Goal: Task Accomplishment & Management: Complete application form

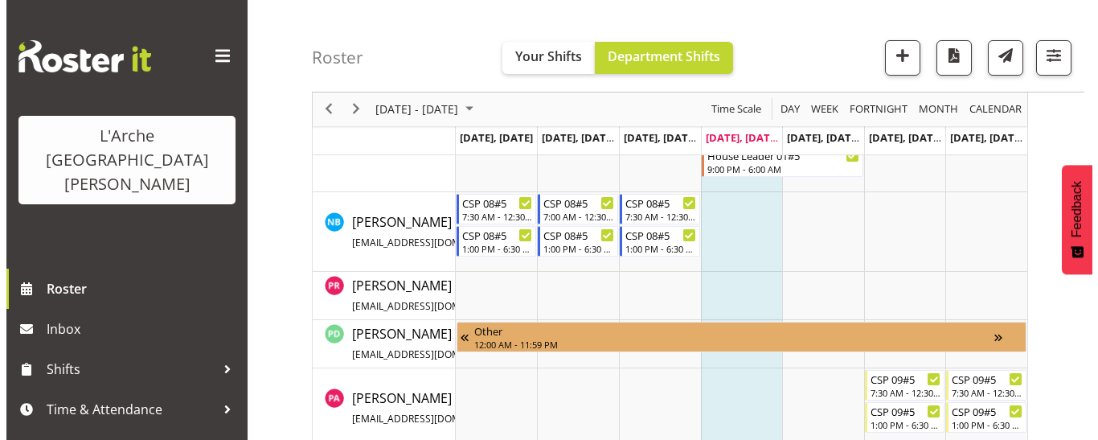
scroll to position [1113, 0]
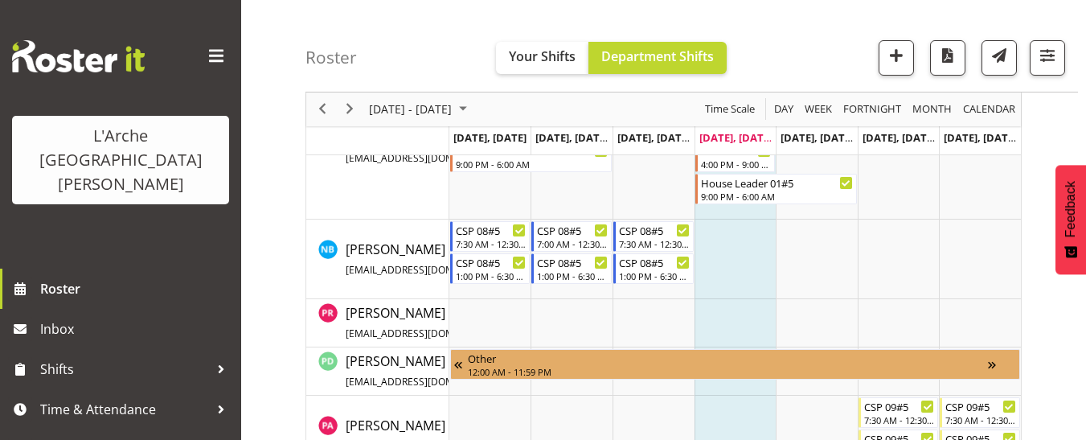
click at [713, 233] on td "Timeline Week of August 21, 2025" at bounding box center [736, 259] width 82 height 80
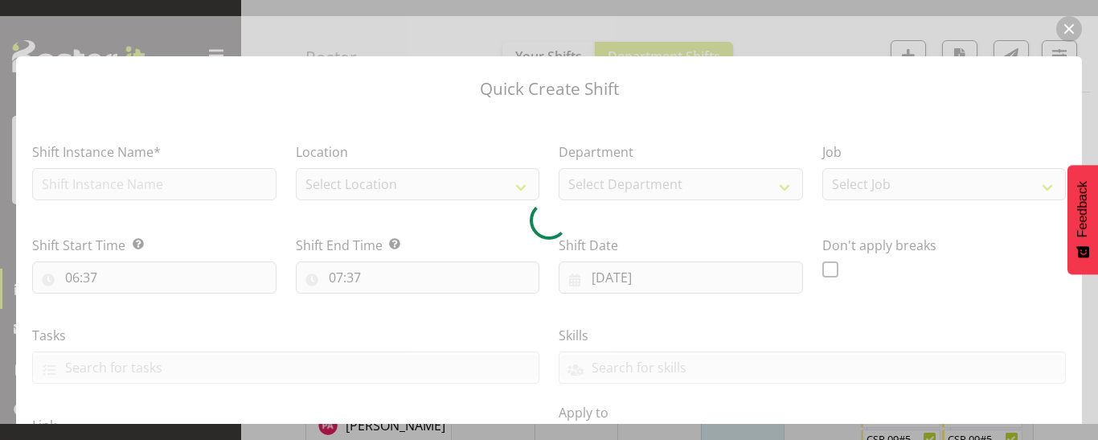
checkbox input "true"
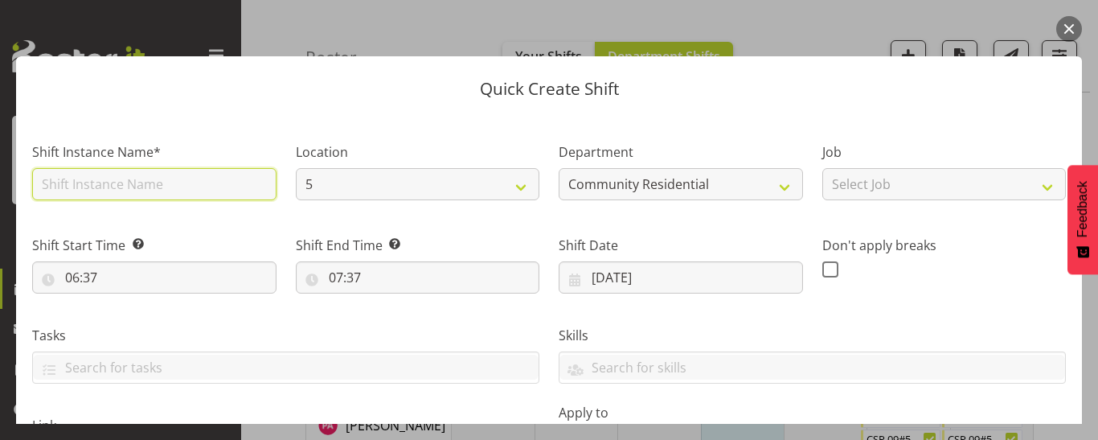
click at [125, 176] on input "text" at bounding box center [154, 184] width 244 height 32
type input "CSP 08#05"
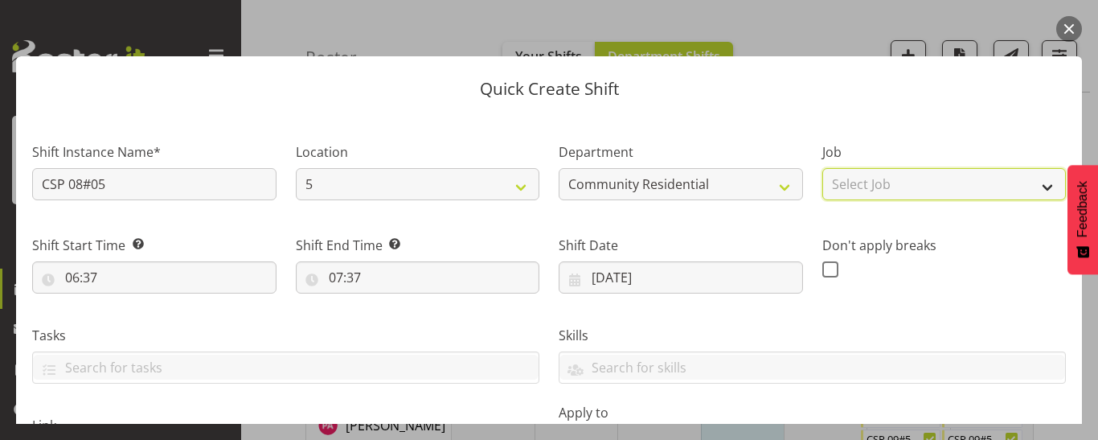
click at [939, 182] on select "Select Job Accounts Admin Art Coordinator Community Leader Community Support Pe…" at bounding box center [944, 184] width 244 height 32
select select "2"
click at [822, 168] on select "Select Job Accounts Admin Art Coordinator Community Leader Community Support Pe…" at bounding box center [944, 184] width 244 height 32
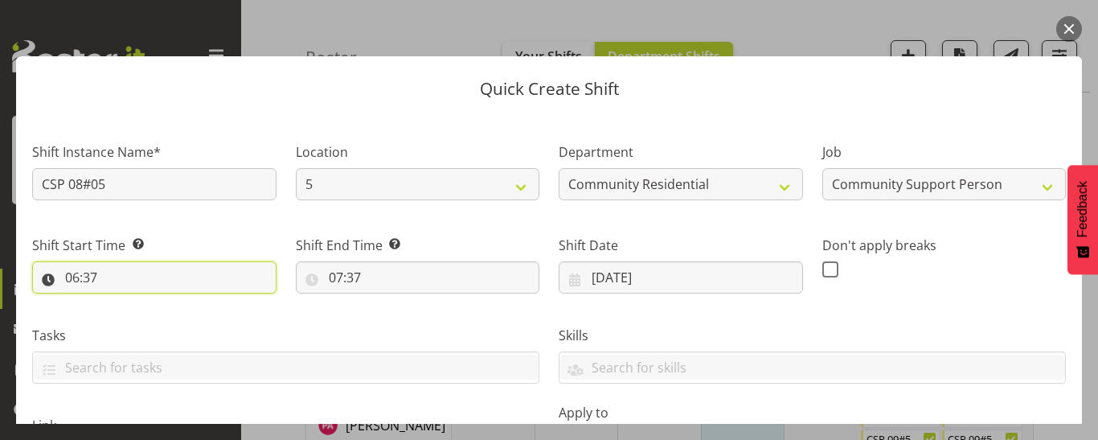
click at [83, 278] on input "06:37" at bounding box center [154, 277] width 244 height 32
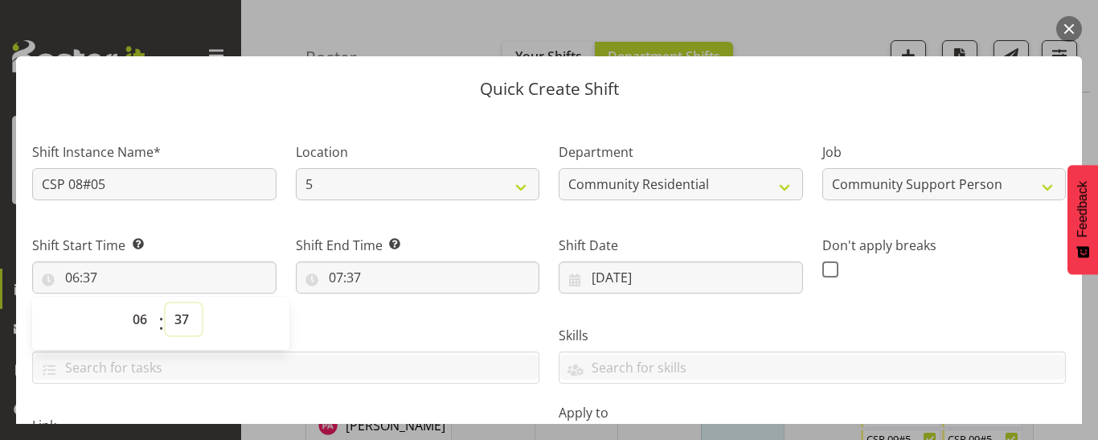
click at [178, 324] on select "00 01 02 03 04 05 06 07 08 09 10 11 12 13 14 15 16 17 18 19 20 21 22 23 24 25 2…" at bounding box center [184, 319] width 36 height 32
click at [137, 318] on select "00 01 02 03 04 05 06 07 08 09 10 11 12 13 14 15 16 17 18 19 20 21 22 23" at bounding box center [142, 319] width 36 height 32
select select "18"
click at [124, 303] on select "00 01 02 03 04 05 06 07 08 09 10 11 12 13 14 15 16 17 18 19 20 21 22 23" at bounding box center [142, 319] width 36 height 32
type input "18:37"
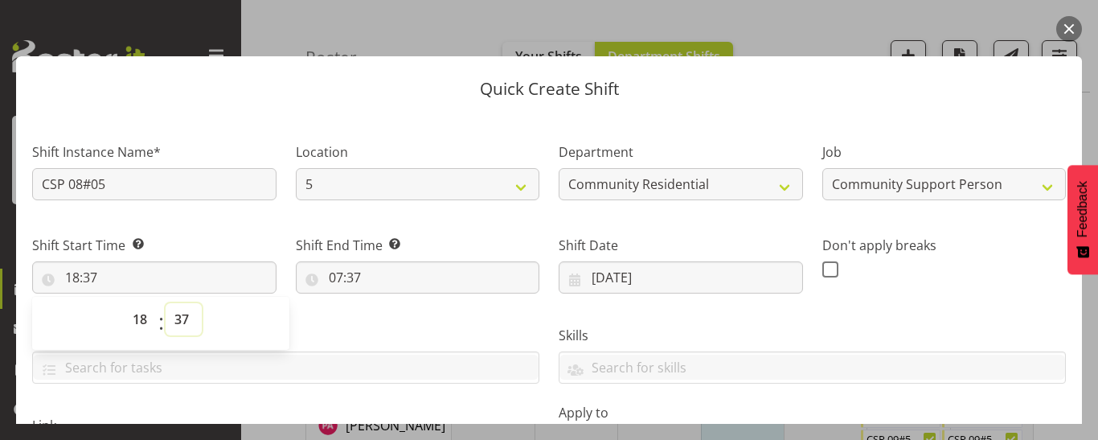
click at [182, 318] on select "00 01 02 03 04 05 06 07 08 09 10 11 12 13 14 15 16 17 18 19 20 21 22 23 24 25 2…" at bounding box center [184, 319] width 36 height 32
select select "30"
click at [166, 303] on select "00 01 02 03 04 05 06 07 08 09 10 11 12 13 14 15 16 17 18 19 20 21 22 23 24 25 2…" at bounding box center [184, 319] width 36 height 32
type input "18:30"
click at [342, 277] on input "07:37" at bounding box center [418, 277] width 244 height 32
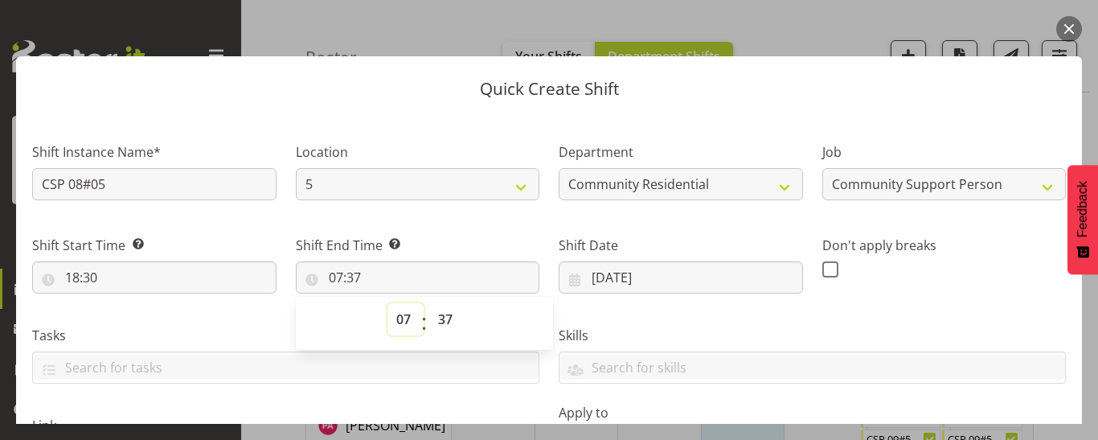
click at [391, 321] on select "00 01 02 03 04 05 06 07 08 09 10 11 12 13 14 15 16 17 18 19 20 21 22 23" at bounding box center [405, 319] width 36 height 32
select select "21"
click at [387, 303] on select "00 01 02 03 04 05 06 07 08 09 10 11 12 13 14 15 16 17 18 19 20 21 22 23" at bounding box center [405, 319] width 36 height 32
type input "21:37"
click at [448, 322] on select "00 01 02 03 04 05 06 07 08 09 10 11 12 13 14 15 16 17 18 19 20 21 22 23 24 25 2…" at bounding box center [447, 319] width 36 height 32
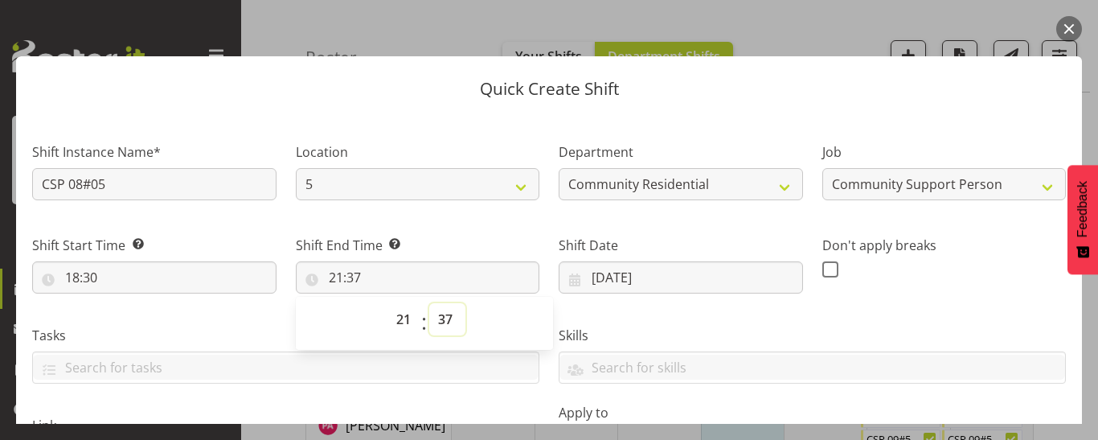
select select "0"
click at [429, 303] on select "00 01 02 03 04 05 06 07 08 09 10 11 12 13 14 15 16 17 18 19 20 21 22 23 24 25 2…" at bounding box center [447, 319] width 36 height 32
type input "21:00"
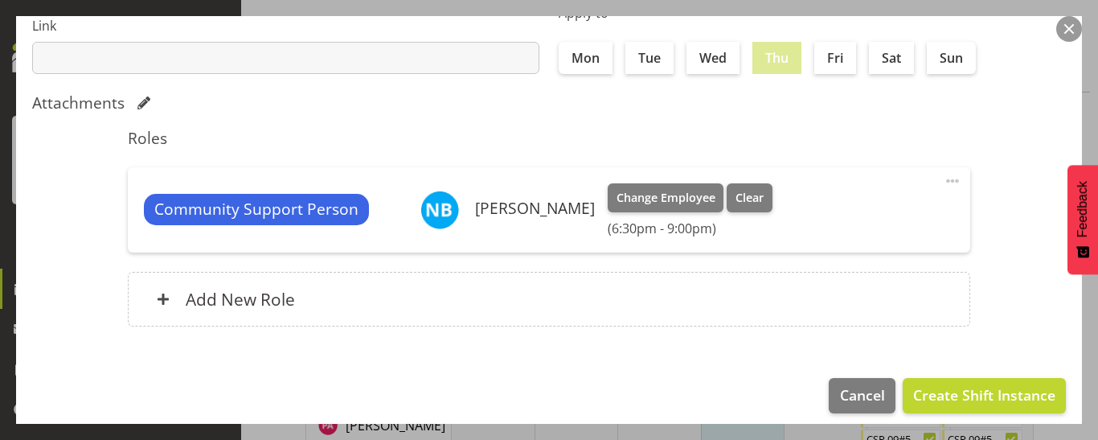
scroll to position [413, 0]
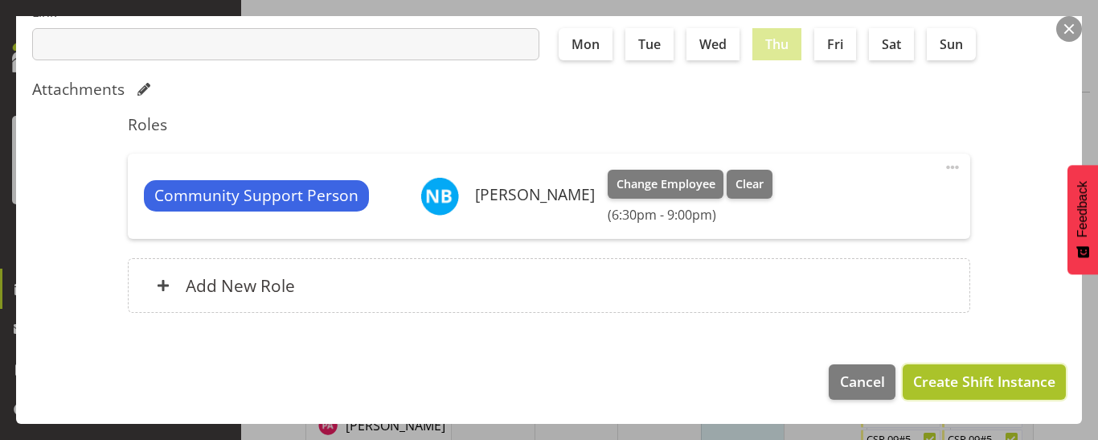
click at [937, 393] on button "Create Shift Instance" at bounding box center [984, 381] width 163 height 35
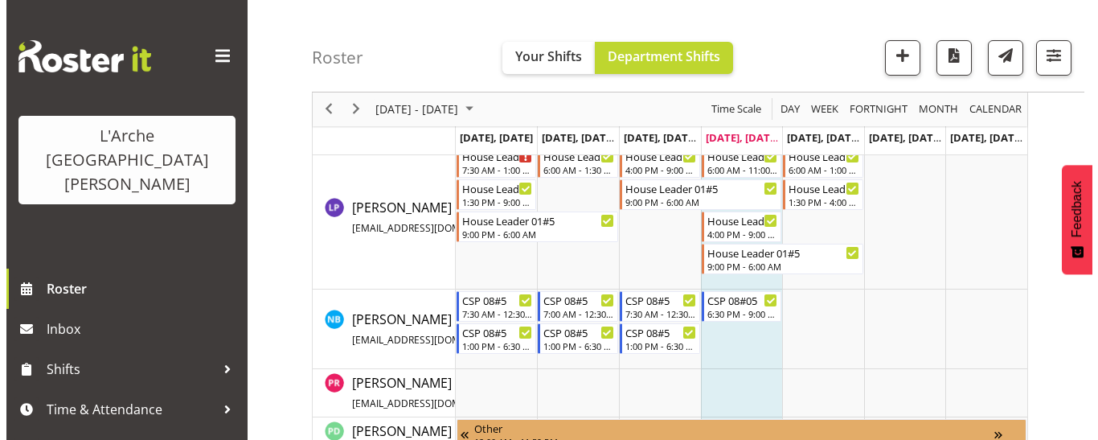
scroll to position [1032, 0]
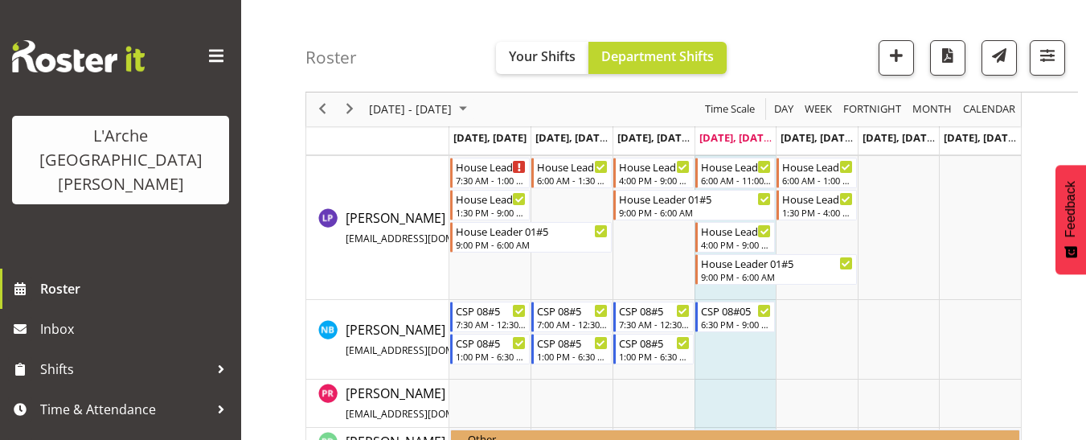
click at [710, 346] on td "Timeline Week of August 21, 2025" at bounding box center [736, 340] width 82 height 80
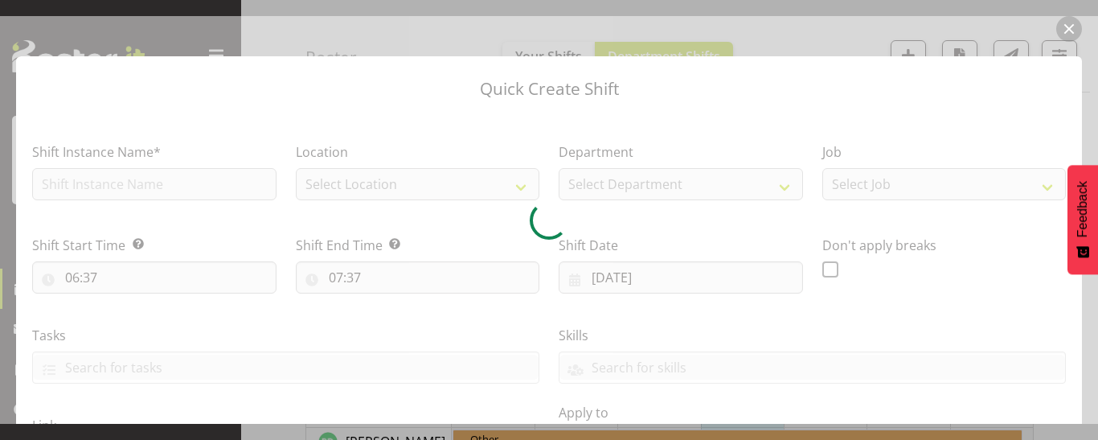
checkbox input "true"
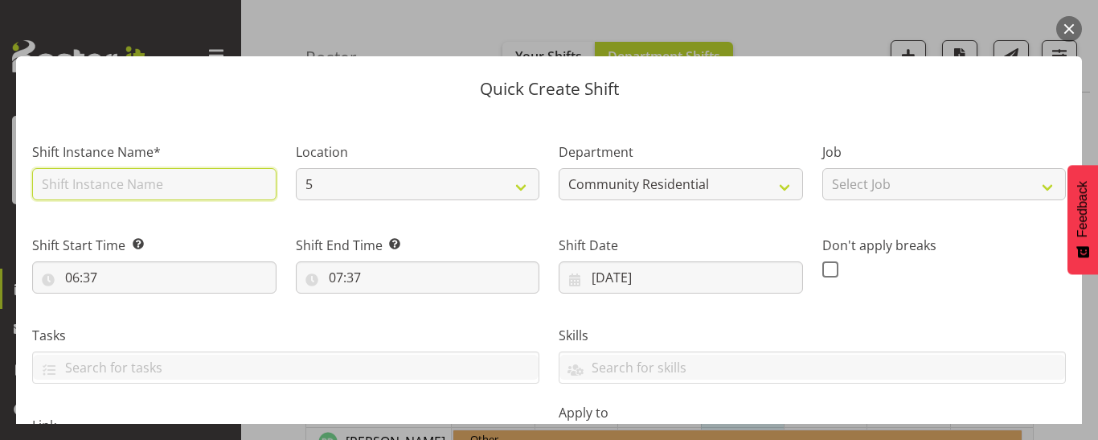
click at [167, 187] on input "text" at bounding box center [154, 184] width 244 height 32
click at [117, 179] on input "Sleepover 07#05" at bounding box center [154, 184] width 244 height 32
type input "Sleepover 08#05"
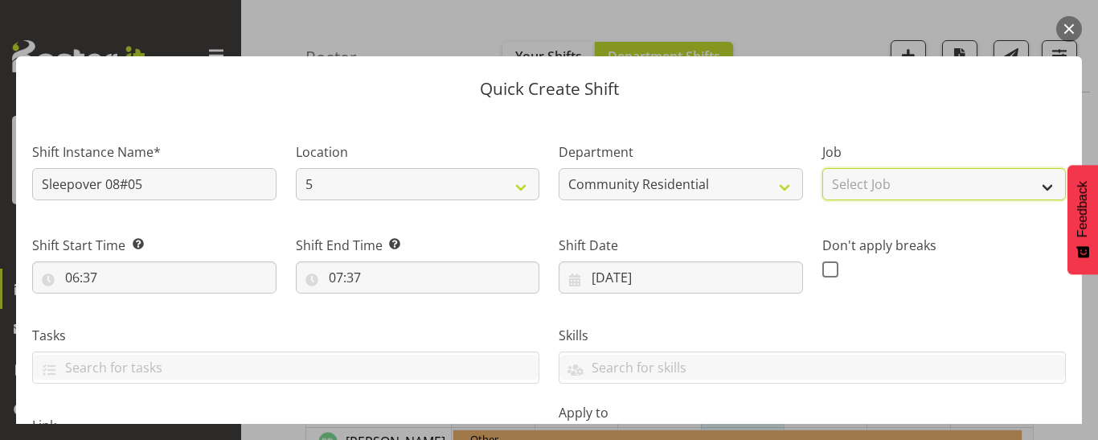
click at [970, 178] on select "Select Job Accounts Admin Art Coordinator Community Leader Community Support Pe…" at bounding box center [944, 184] width 244 height 32
select select "2"
click at [822, 168] on select "Select Job Accounts Admin Art Coordinator Community Leader Community Support Pe…" at bounding box center [944, 184] width 244 height 32
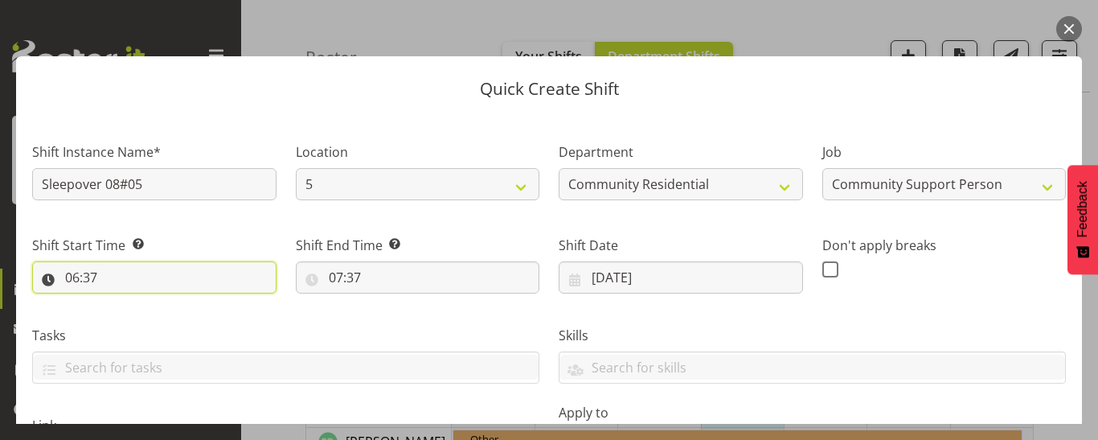
click at [82, 286] on input "06:37" at bounding box center [154, 277] width 244 height 32
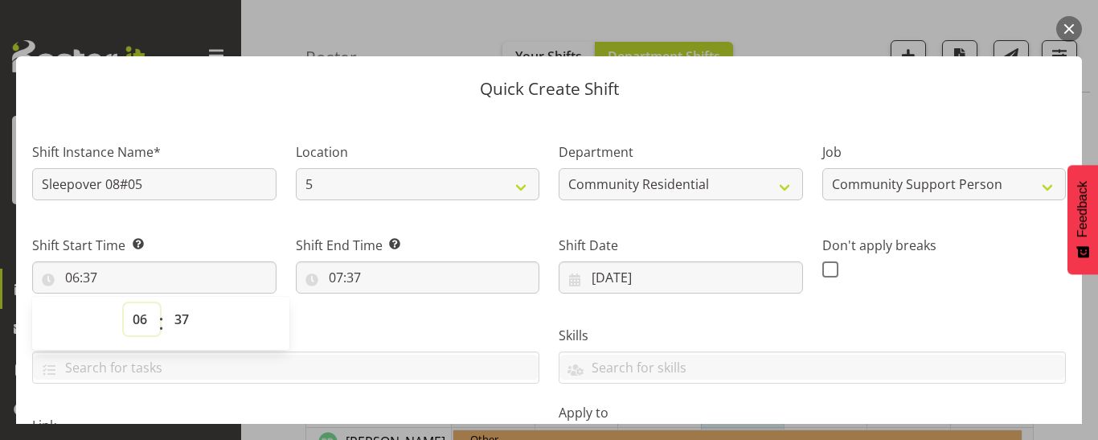
click at [136, 314] on select "00 01 02 03 04 05 06 07 08 09 10 11 12 13 14 15 16 17 18 19 20 21 22 23" at bounding box center [142, 319] width 36 height 32
select select "21"
click at [124, 303] on select "00 01 02 03 04 05 06 07 08 09 10 11 12 13 14 15 16 17 18 19 20 21 22 23" at bounding box center [142, 319] width 36 height 32
type input "21:37"
drag, startPoint x: 178, startPoint y: 319, endPoint x: 175, endPoint y: 310, distance: 9.4
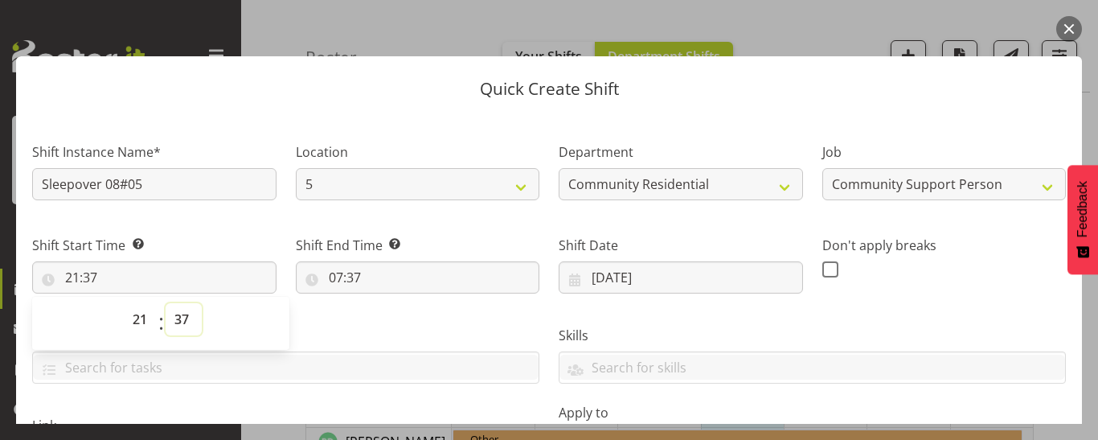
click at [178, 319] on select "00 01 02 03 04 05 06 07 08 09 10 11 12 13 14 15 16 17 18 19 20 21 22 23 24 25 2…" at bounding box center [184, 319] width 36 height 32
select select "0"
click at [166, 303] on select "00 01 02 03 04 05 06 07 08 09 10 11 12 13 14 15 16 17 18 19 20 21 22 23 24 25 2…" at bounding box center [184, 319] width 36 height 32
type input "21:00"
click at [327, 273] on input "07:37" at bounding box center [418, 277] width 244 height 32
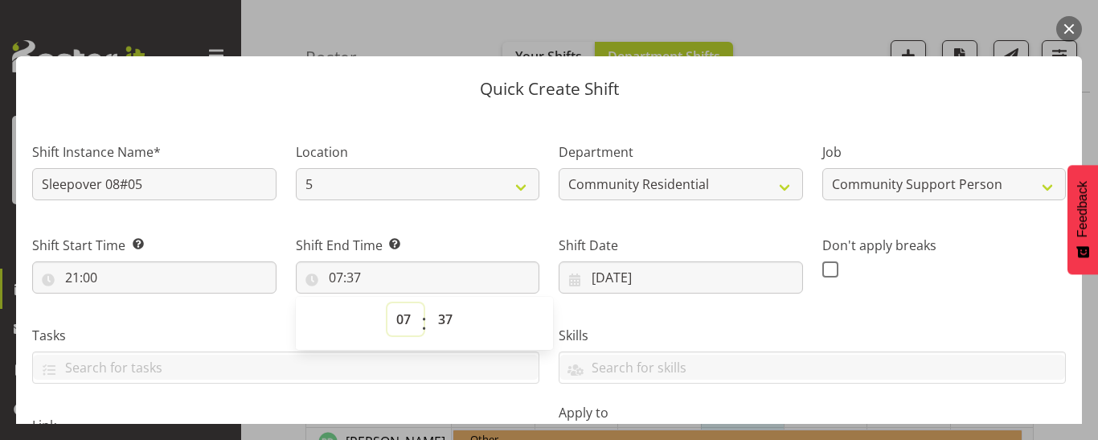
click at [396, 315] on select "00 01 02 03 04 05 06 07 08 09 10 11 12 13 14 15 16 17 18 19 20 21 22 23" at bounding box center [405, 319] width 36 height 32
select select "6"
click at [387, 303] on select "00 01 02 03 04 05 06 07 08 09 10 11 12 13 14 15 16 17 18 19 20 21 22 23" at bounding box center [405, 319] width 36 height 32
type input "06:37"
click at [437, 314] on select "00 01 02 03 04 05 06 07 08 09 10 11 12 13 14 15 16 17 18 19 20 21 22 23 24 25 2…" at bounding box center [447, 319] width 36 height 32
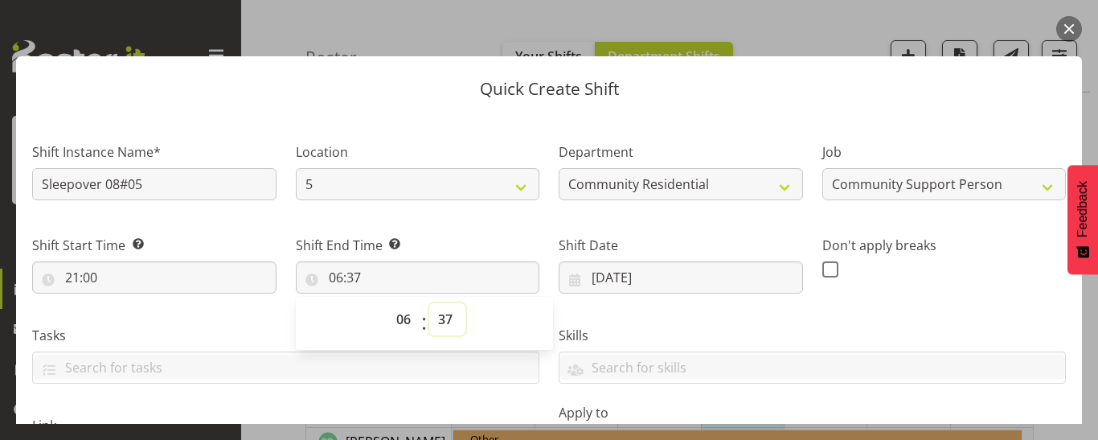
select select "0"
click at [429, 303] on select "00 01 02 03 04 05 06 07 08 09 10 11 12 13 14 15 16 17 18 19 20 21 22 23 24 25 2…" at bounding box center [447, 319] width 36 height 32
type input "06:00"
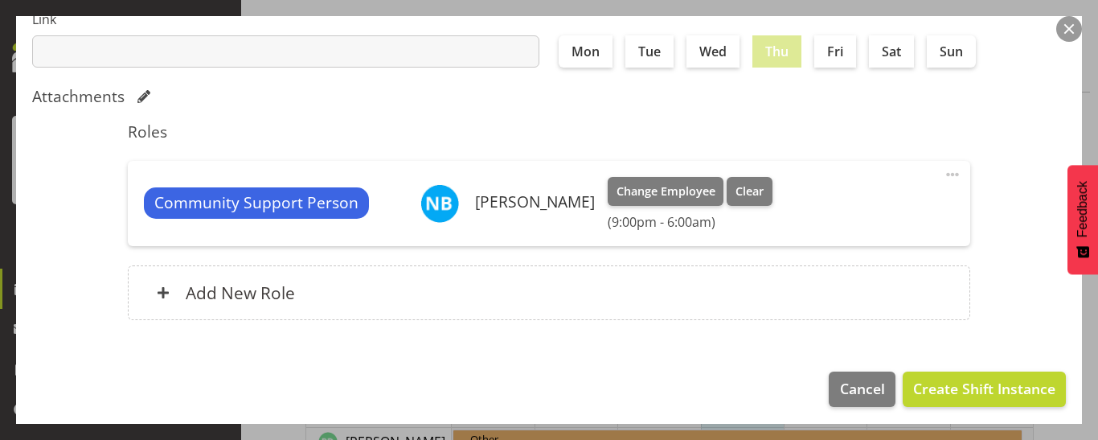
scroll to position [413, 0]
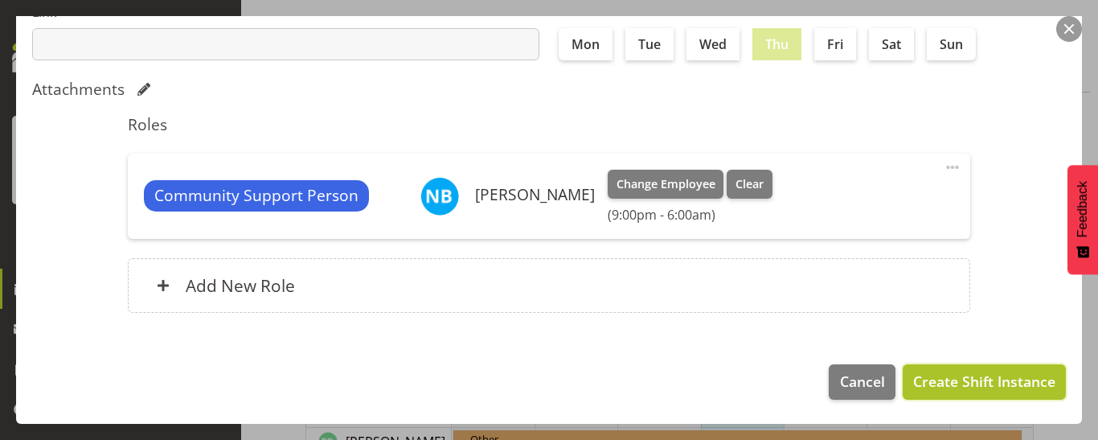
click at [977, 376] on span "Create Shift Instance" at bounding box center [984, 381] width 142 height 21
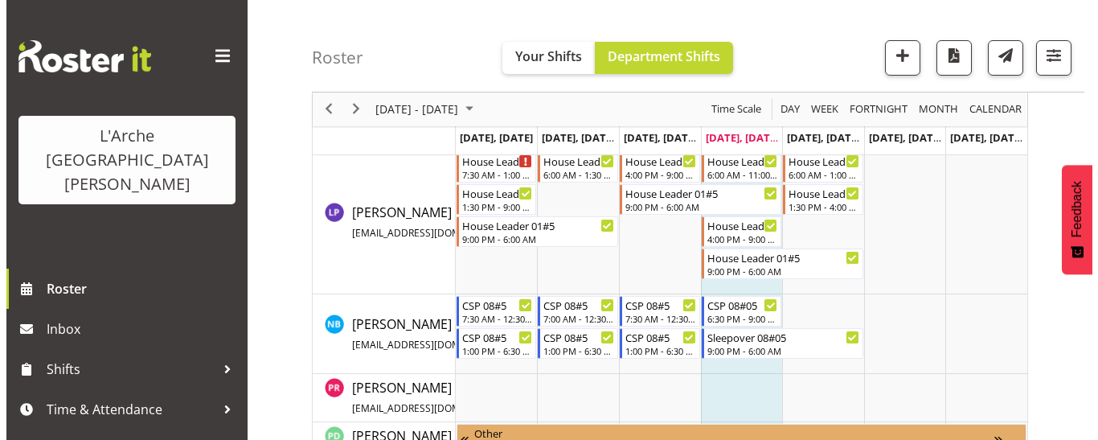
scroll to position [1032, 0]
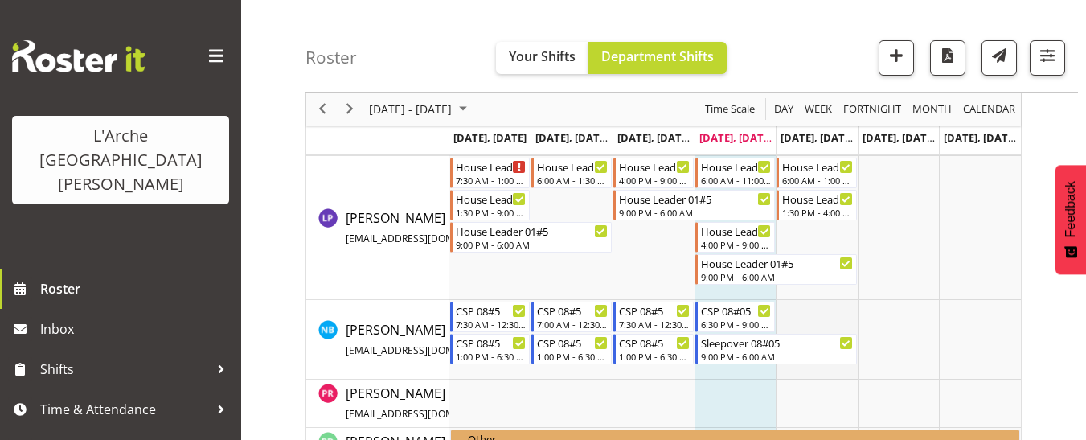
click at [813, 310] on td "Timeline Week of August 21, 2025" at bounding box center [817, 340] width 82 height 80
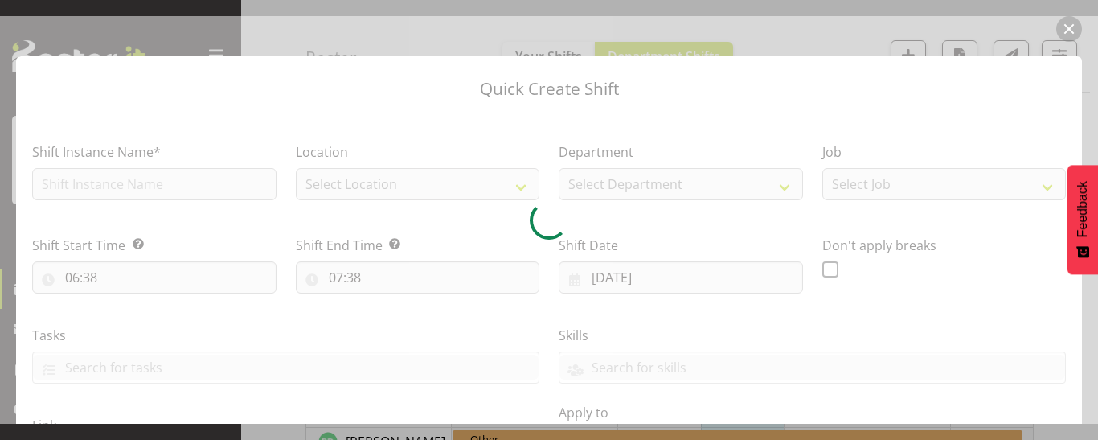
type input "[DATE]"
checkbox input "true"
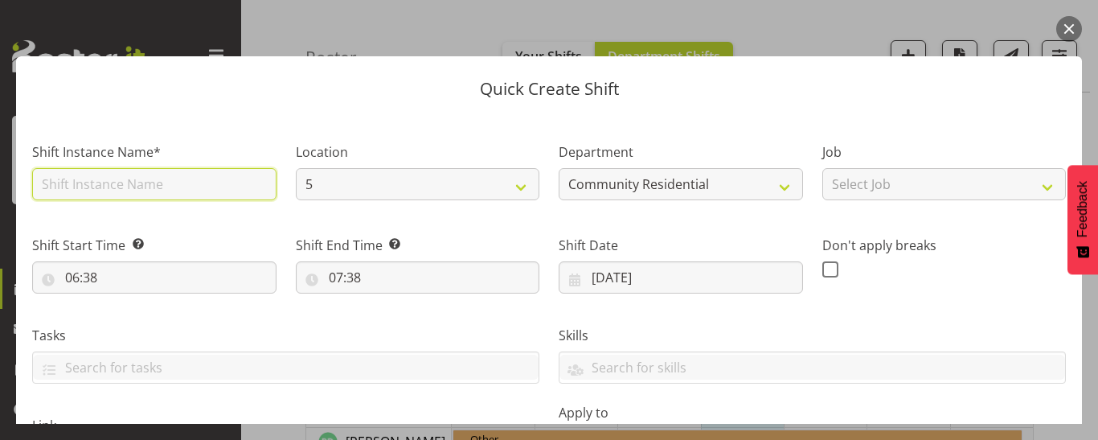
click at [82, 187] on input "text" at bounding box center [154, 184] width 244 height 32
type input "CSP 08#05"
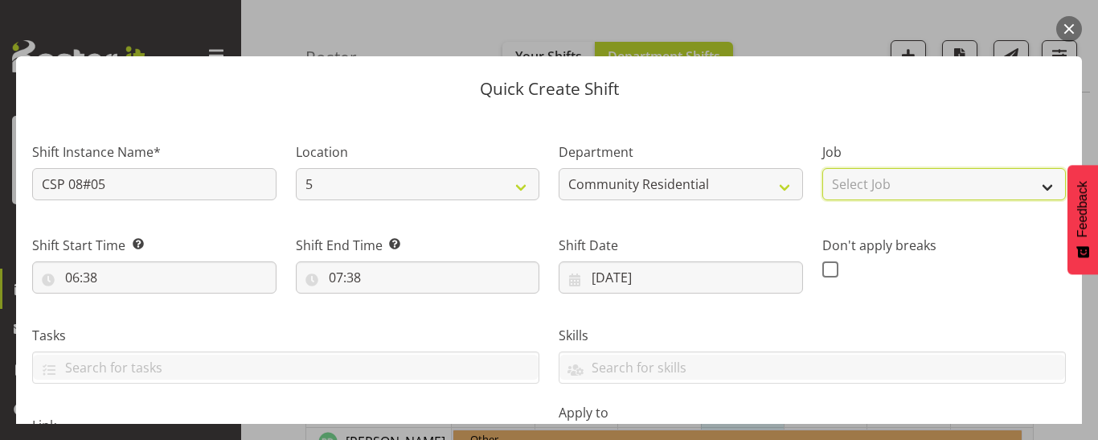
click at [940, 188] on select "Select Job Accounts Admin Art Coordinator Community Leader Community Support Pe…" at bounding box center [944, 184] width 244 height 32
select select "2"
click at [822, 168] on select "Select Job Accounts Admin Art Coordinator Community Leader Community Support Pe…" at bounding box center [944, 184] width 244 height 32
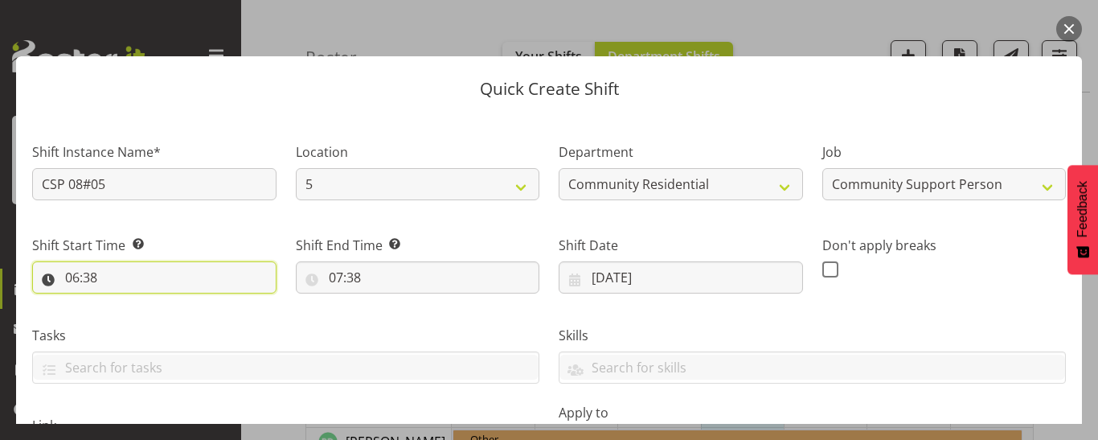
click at [87, 274] on input "06:38" at bounding box center [154, 277] width 244 height 32
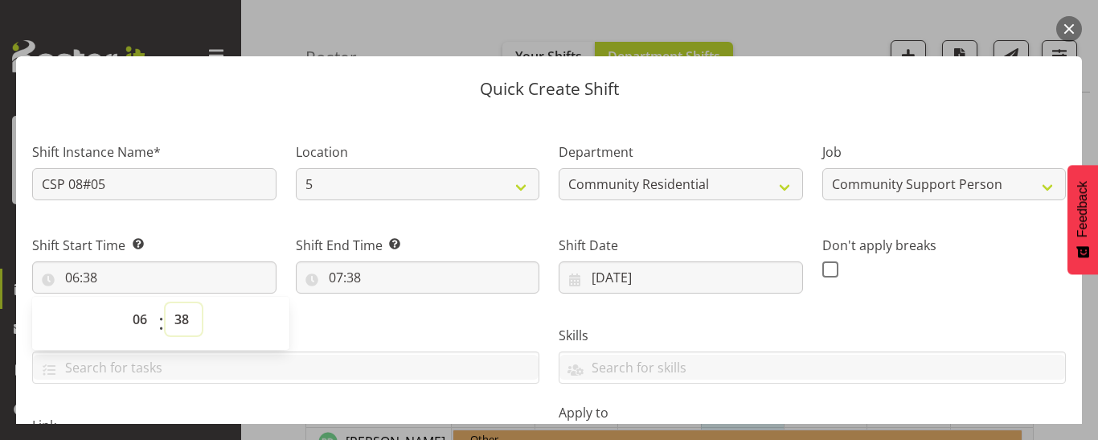
click at [184, 314] on select "00 01 02 03 04 05 06 07 08 09 10 11 12 13 14 15 16 17 18 19 20 21 22 23 24 25 2…" at bounding box center [184, 319] width 36 height 32
select select "0"
click at [166, 303] on select "00 01 02 03 04 05 06 07 08 09 10 11 12 13 14 15 16 17 18 19 20 21 22 23 24 25 2…" at bounding box center [184, 319] width 36 height 32
type input "06:00"
click at [358, 277] on input "07:38" at bounding box center [418, 277] width 244 height 32
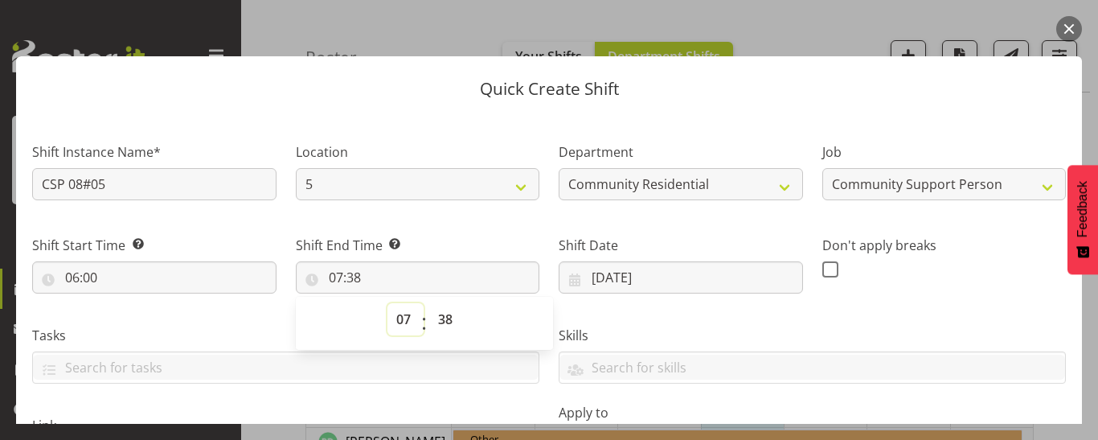
click at [404, 322] on select "00 01 02 03 04 05 06 07 08 09 10 11 12 13 14 15 16 17 18 19 20 21 22 23" at bounding box center [405, 319] width 36 height 32
select select "8"
click at [387, 303] on select "00 01 02 03 04 05 06 07 08 09 10 11 12 13 14 15 16 17 18 19 20 21 22 23" at bounding box center [405, 319] width 36 height 32
type input "08:38"
click at [443, 323] on select "00 01 02 03 04 05 06 07 08 09 10 11 12 13 14 15 16 17 18 19 20 21 22 23 24 25 2…" at bounding box center [447, 319] width 36 height 32
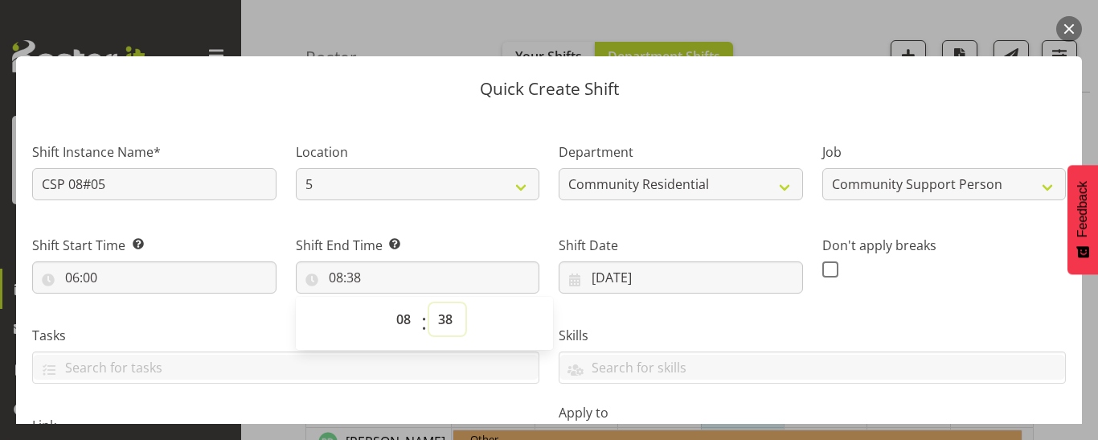
select select "0"
click at [429, 303] on select "00 01 02 03 04 05 06 07 08 09 10 11 12 13 14 15 16 17 18 19 20 21 22 23 24 25 2…" at bounding box center [447, 319] width 36 height 32
type input "08:00"
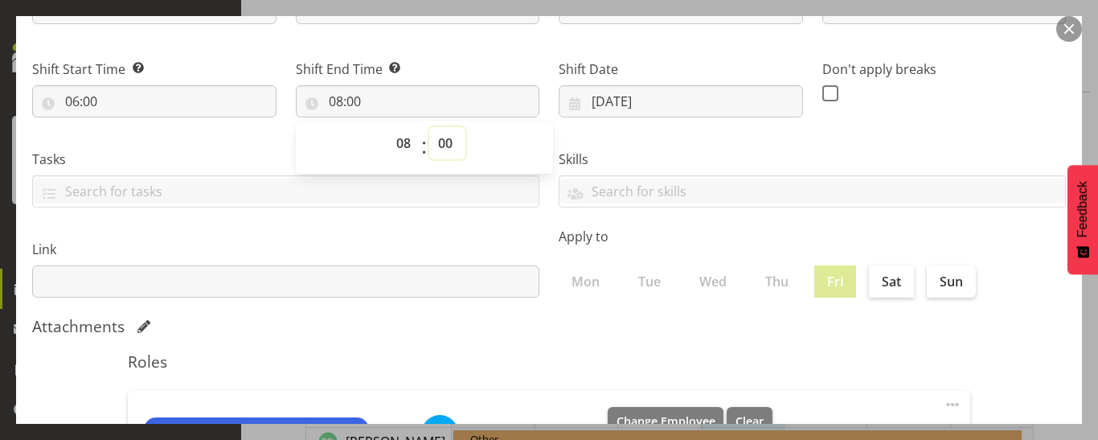
scroll to position [413, 0]
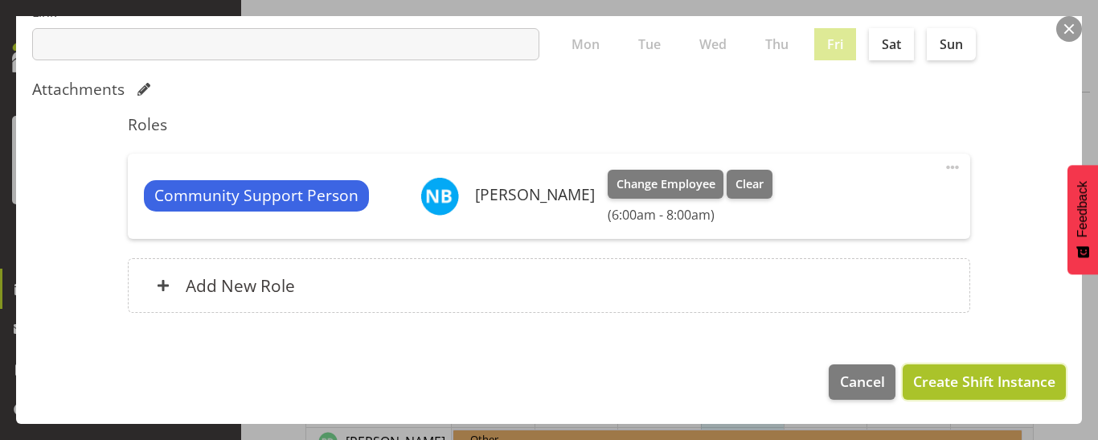
click at [984, 392] on button "Create Shift Instance" at bounding box center [984, 381] width 163 height 35
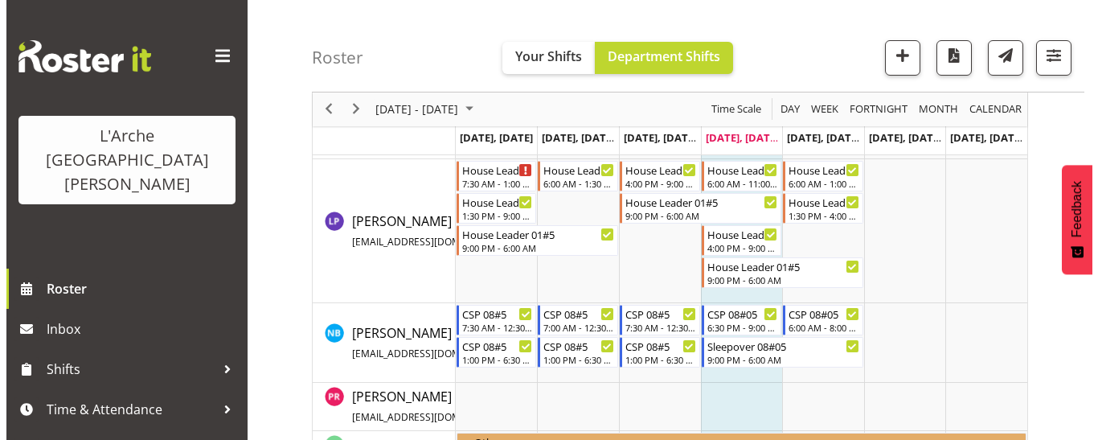
scroll to position [1032, 0]
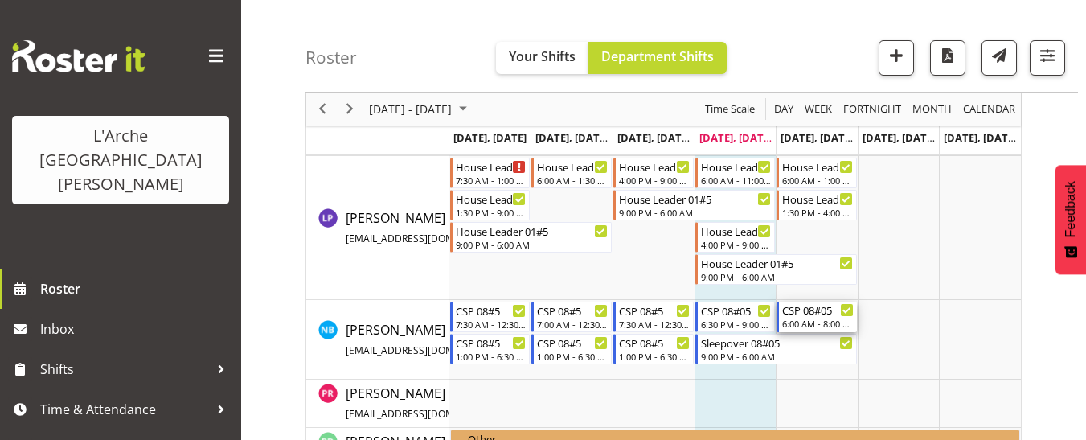
click at [806, 316] on div "CSP 08#05" at bounding box center [818, 309] width 72 height 16
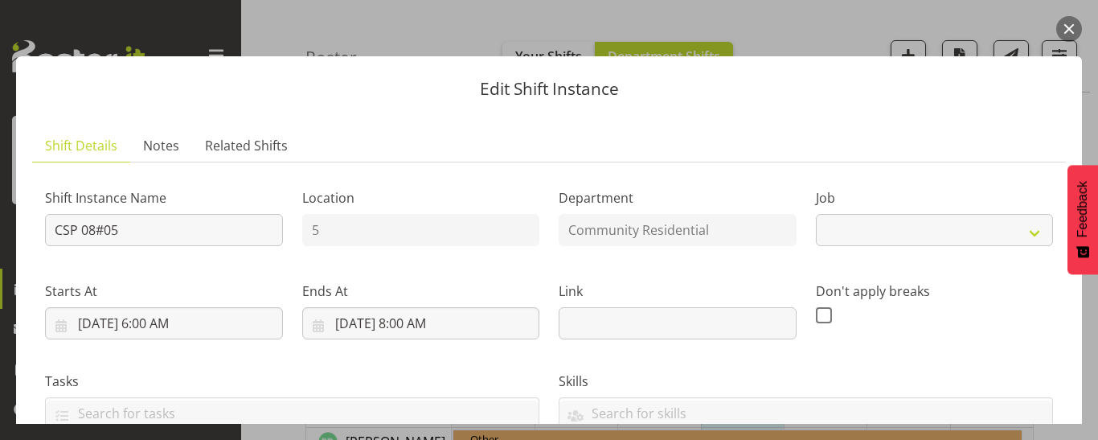
select select "2"
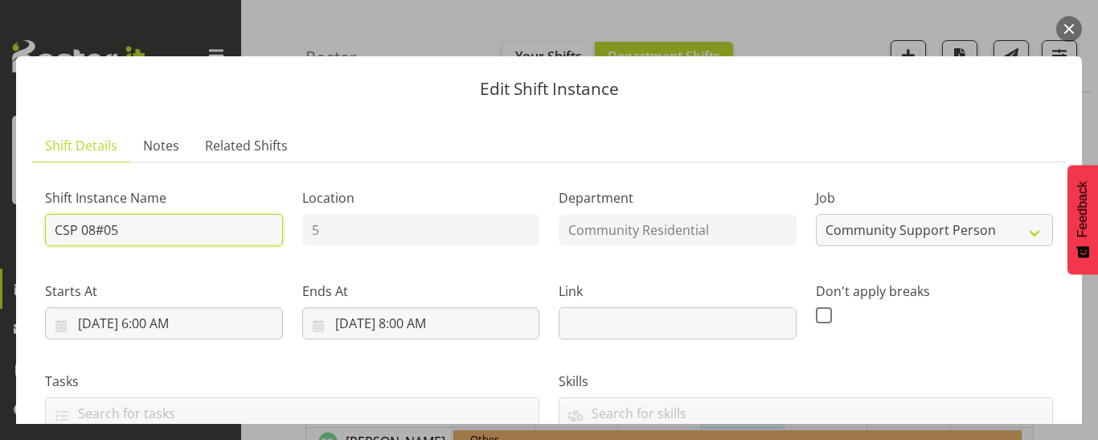
drag, startPoint x: 81, startPoint y: 229, endPoint x: 29, endPoint y: 233, distance: 52.4
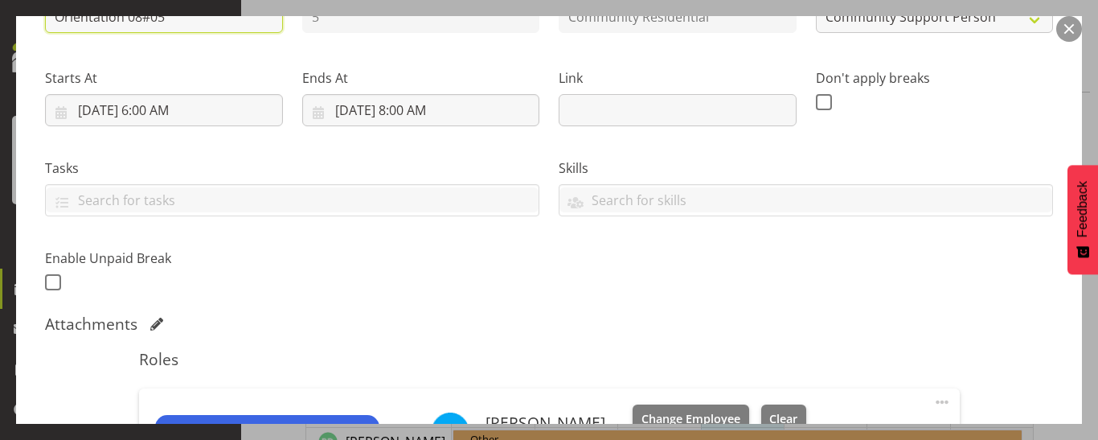
scroll to position [480, 0]
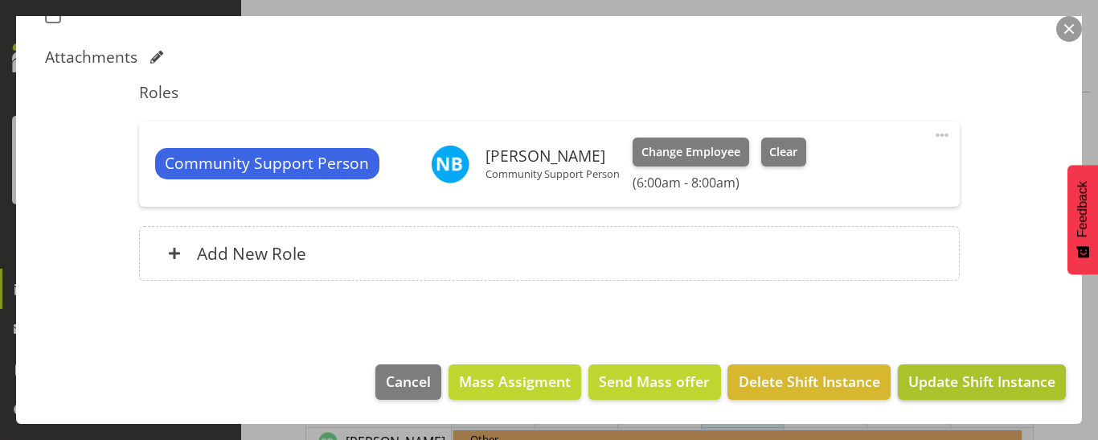
type input "Orientation 08#05"
click at [920, 375] on span "Update Shift Instance" at bounding box center [981, 381] width 147 height 21
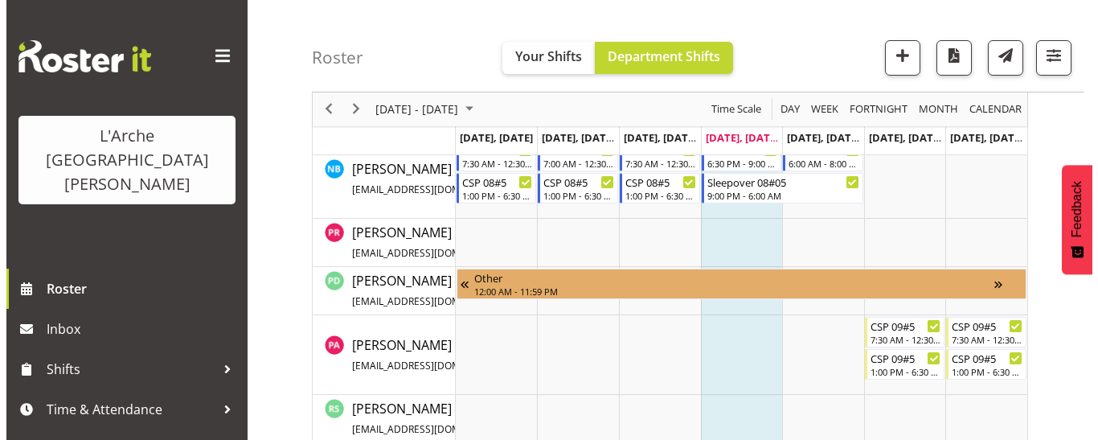
scroll to position [1113, 0]
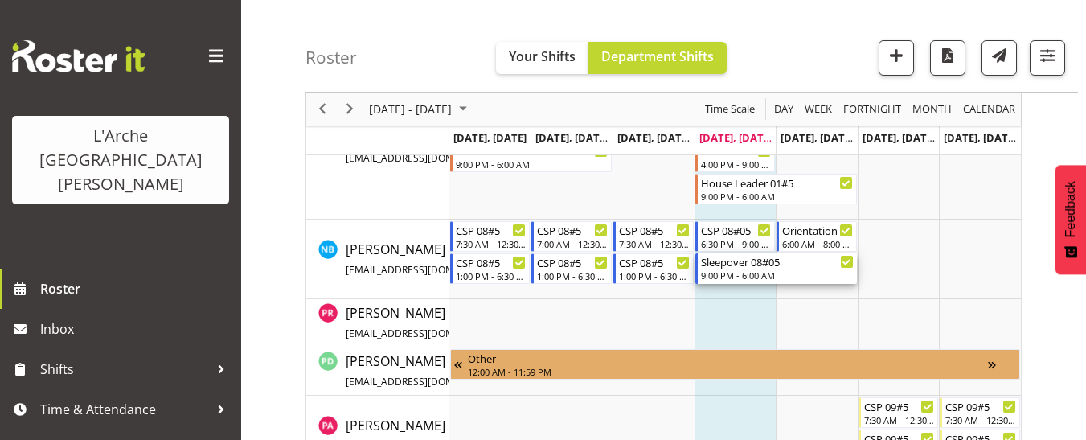
click at [753, 264] on div "Sleepover 08#05" at bounding box center [777, 261] width 153 height 16
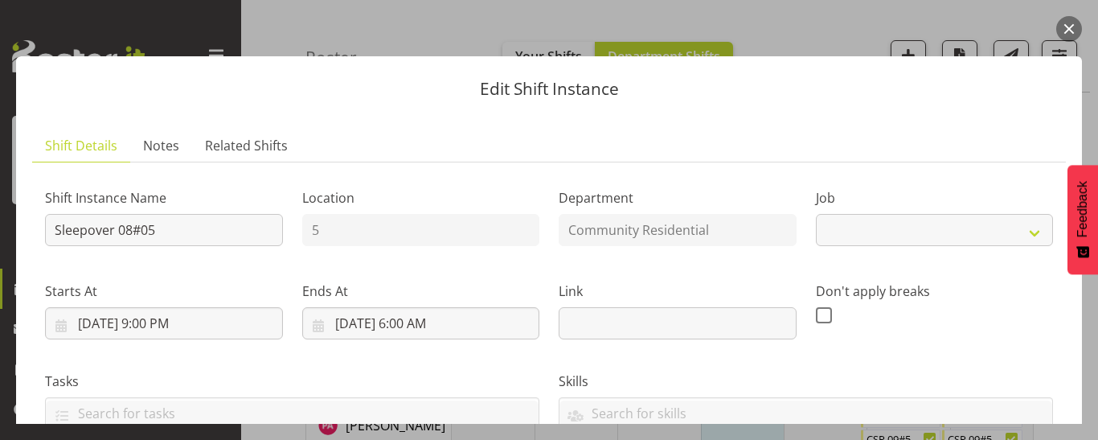
select select "2"
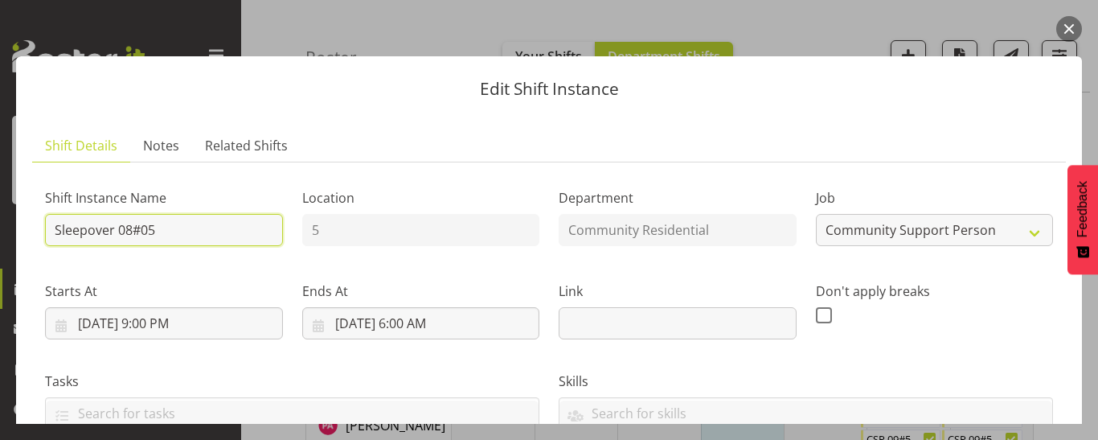
drag, startPoint x: 114, startPoint y: 228, endPoint x: 0, endPoint y: 229, distance: 114.2
click at [0, 228] on div "Edit Shift Instance Shift Details Notes Related Shifts Shift Instance Name Slee…" at bounding box center [549, 220] width 1098 height 408
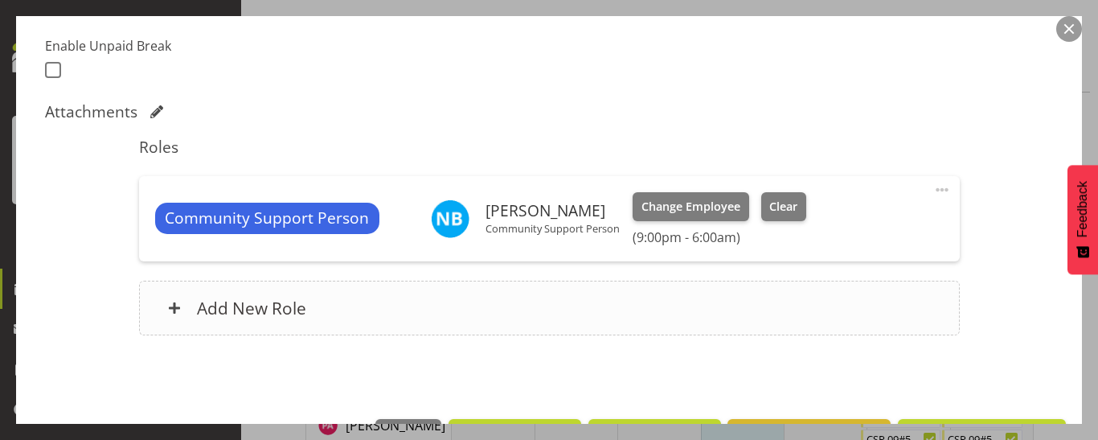
scroll to position [480, 0]
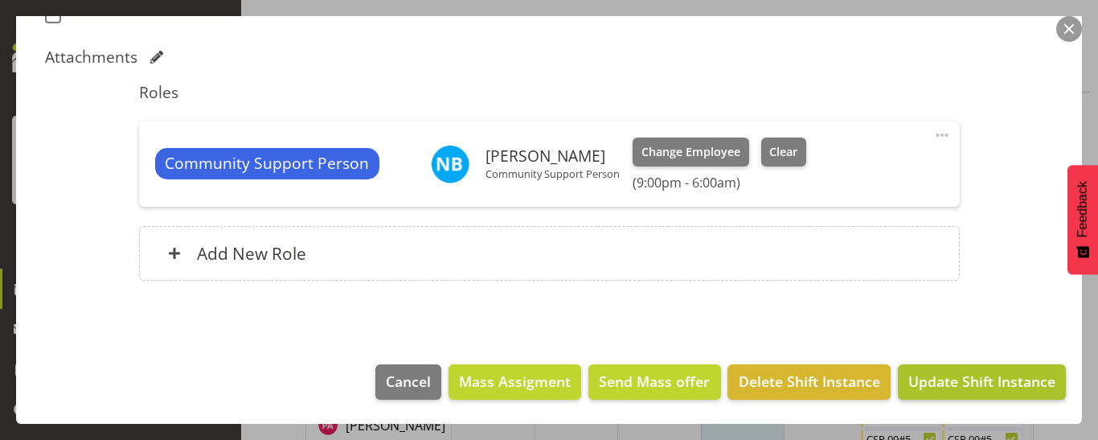
type input "Orientation S/O 08#05"
click at [946, 382] on span "Update Shift Instance" at bounding box center [981, 381] width 147 height 21
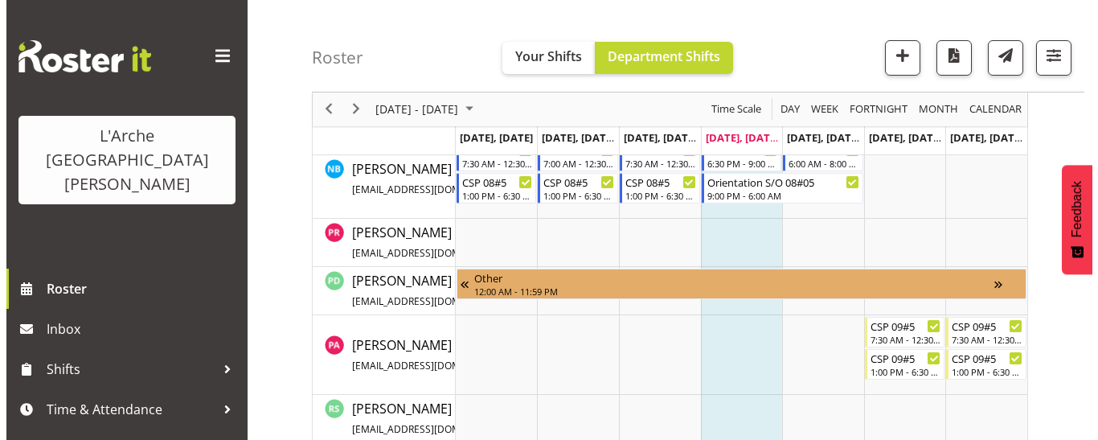
scroll to position [1032, 0]
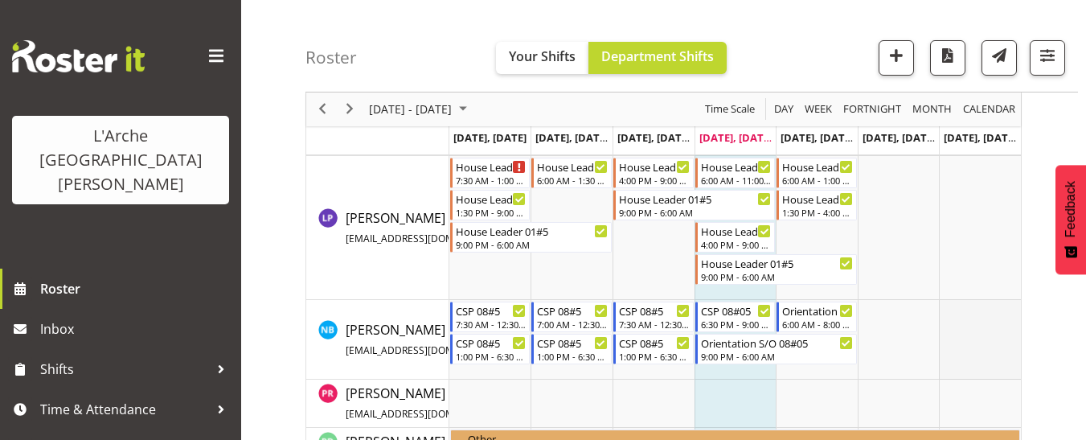
click at [965, 311] on td "Timeline Week of August 21, 2025" at bounding box center [980, 340] width 82 height 80
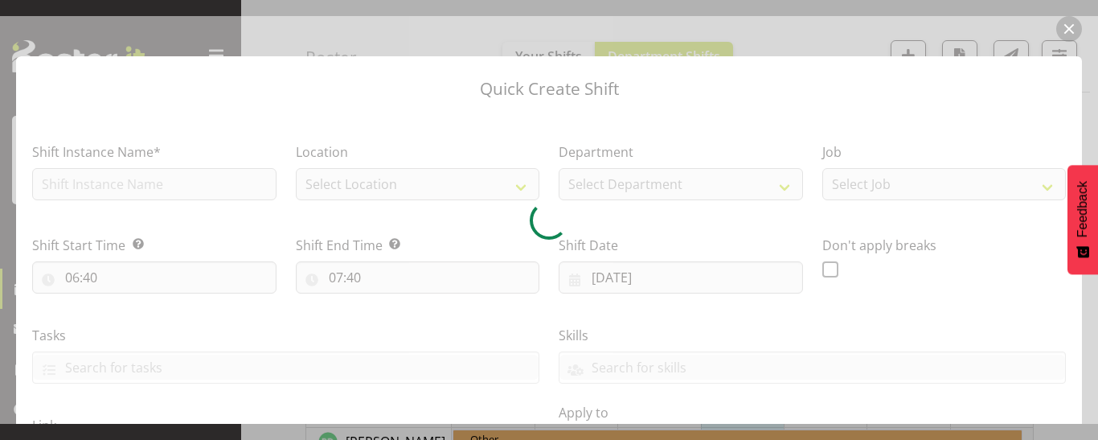
type input "[DATE]"
checkbox input "true"
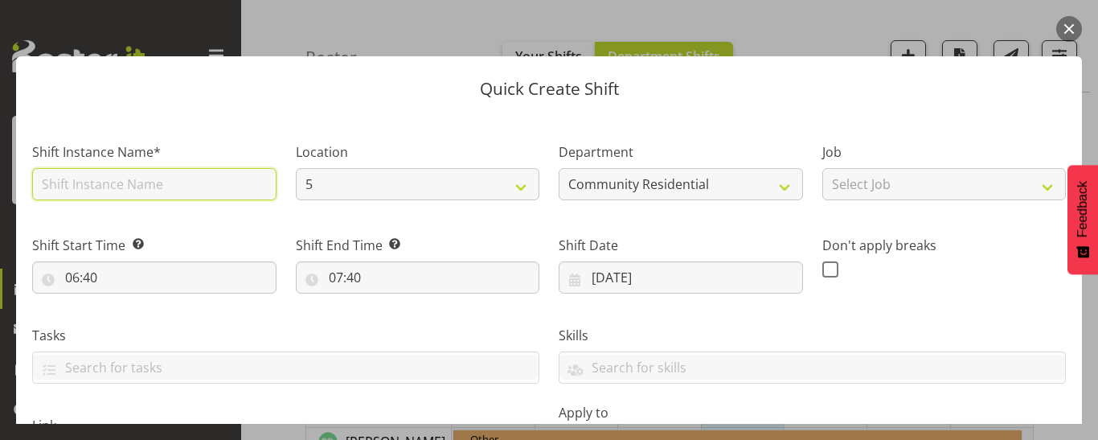
click at [84, 189] on input "text" at bounding box center [154, 184] width 244 height 32
type input "CSP 08#05"
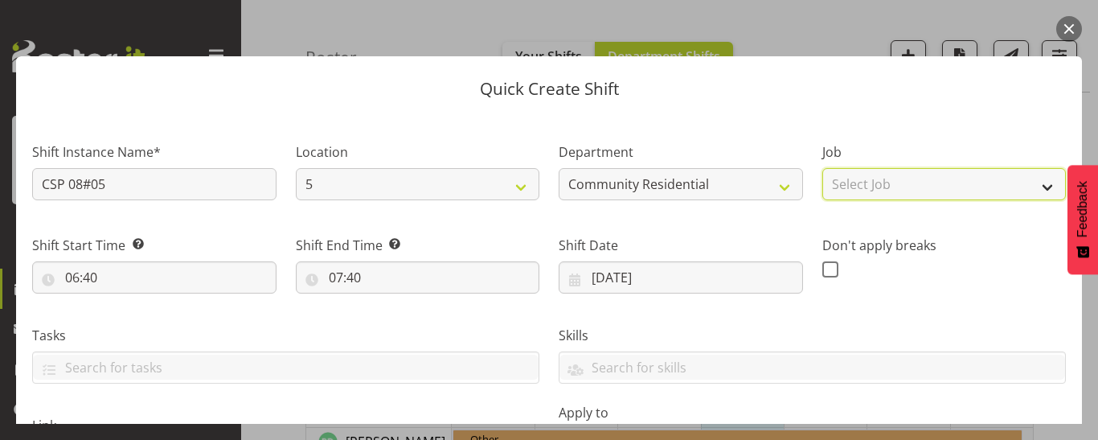
click at [861, 188] on select "Select Job Accounts Admin Art Coordinator Community Leader Community Support Pe…" at bounding box center [944, 184] width 244 height 32
select select "2"
click at [822, 168] on select "Select Job Accounts Admin Art Coordinator Community Leader Community Support Pe…" at bounding box center [944, 184] width 244 height 32
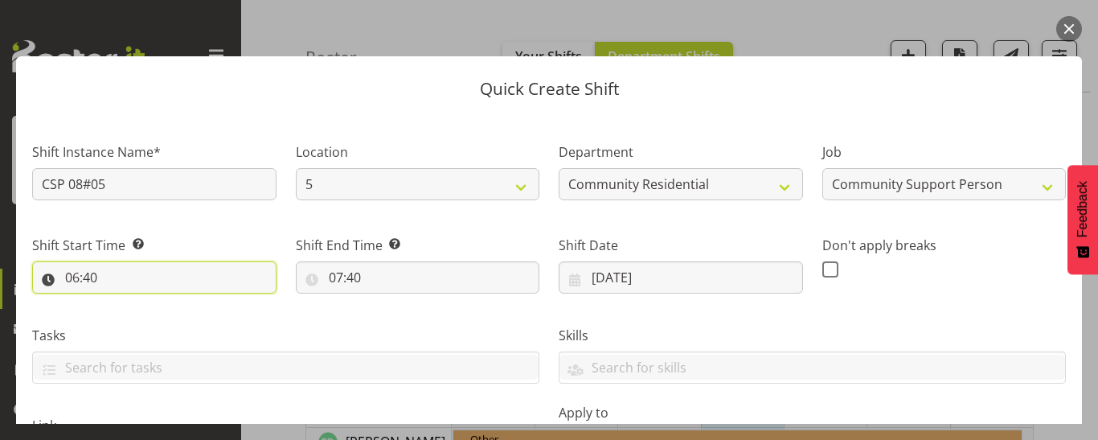
click at [84, 271] on input "06:40" at bounding box center [154, 277] width 244 height 32
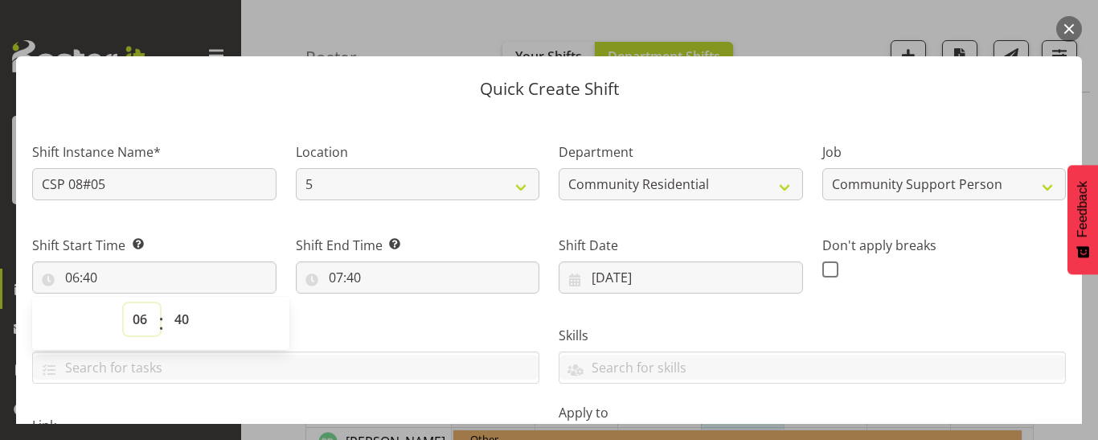
click at [139, 321] on select "00 01 02 03 04 05 06 07 08 09 10 11 12 13 14 15 16 17 18 19 20 21 22 23" at bounding box center [142, 319] width 36 height 32
select select "8"
click at [124, 303] on select "00 01 02 03 04 05 06 07 08 09 10 11 12 13 14 15 16 17 18 19 20 21 22 23" at bounding box center [142, 319] width 36 height 32
type input "08:40"
click at [178, 318] on select "00 01 02 03 04 05 06 07 08 09 10 11 12 13 14 15 16 17 18 19 20 21 22 23 24 25 2…" at bounding box center [184, 319] width 36 height 32
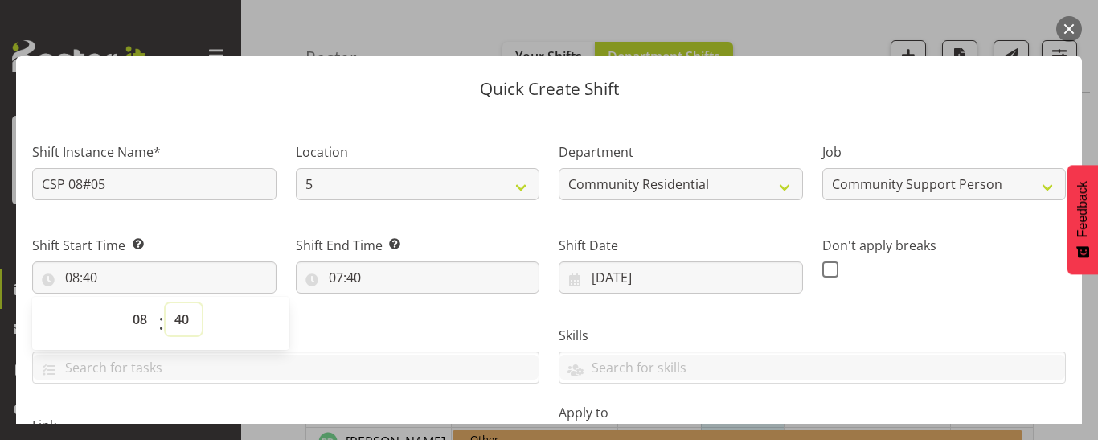
select select "30"
click at [166, 303] on select "00 01 02 03 04 05 06 07 08 09 10 11 12 13 14 15 16 17 18 19 20 21 22 23 24 25 2…" at bounding box center [184, 319] width 36 height 32
type input "08:30"
click at [341, 277] on input "07:40" at bounding box center [418, 277] width 244 height 32
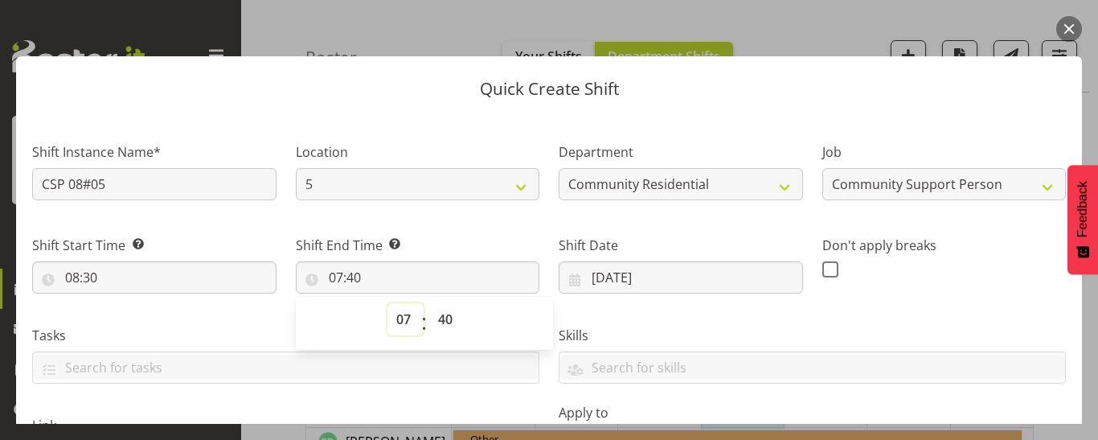
click at [396, 319] on select "00 01 02 03 04 05 06 07 08 09 10 11 12 13 14 15 16 17 18 19 20 21 22 23" at bounding box center [405, 319] width 36 height 32
select select "13"
click at [387, 303] on select "00 01 02 03 04 05 06 07 08 09 10 11 12 13 14 15 16 17 18 19 20 21 22 23" at bounding box center [405, 319] width 36 height 32
type input "13:40"
click at [440, 317] on select "00 01 02 03 04 05 06 07 08 09 10 11 12 13 14 15 16 17 18 19 20 21 22 23 24 25 2…" at bounding box center [447, 319] width 36 height 32
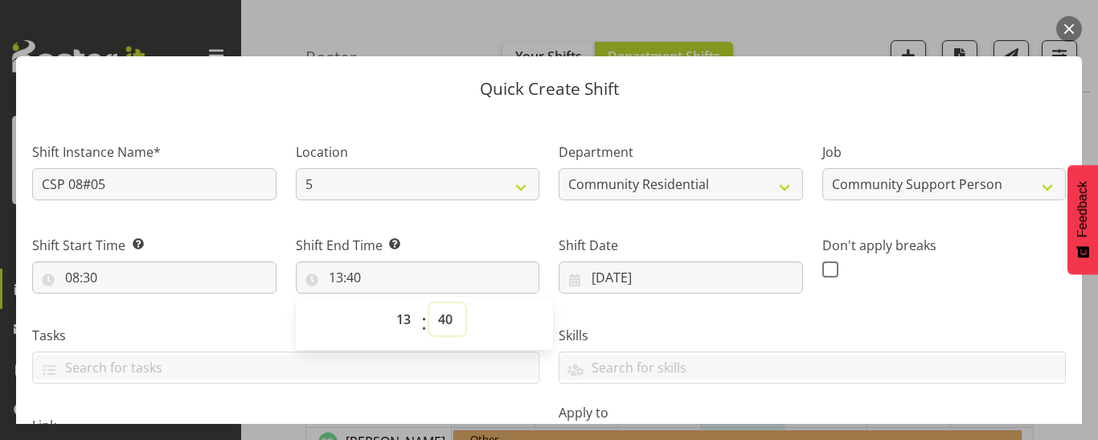
select select "0"
click at [429, 303] on select "00 01 02 03 04 05 06 07 08 09 10 11 12 13 14 15 16 17 18 19 20 21 22 23 24 25 2…" at bounding box center [447, 319] width 36 height 32
type input "13:00"
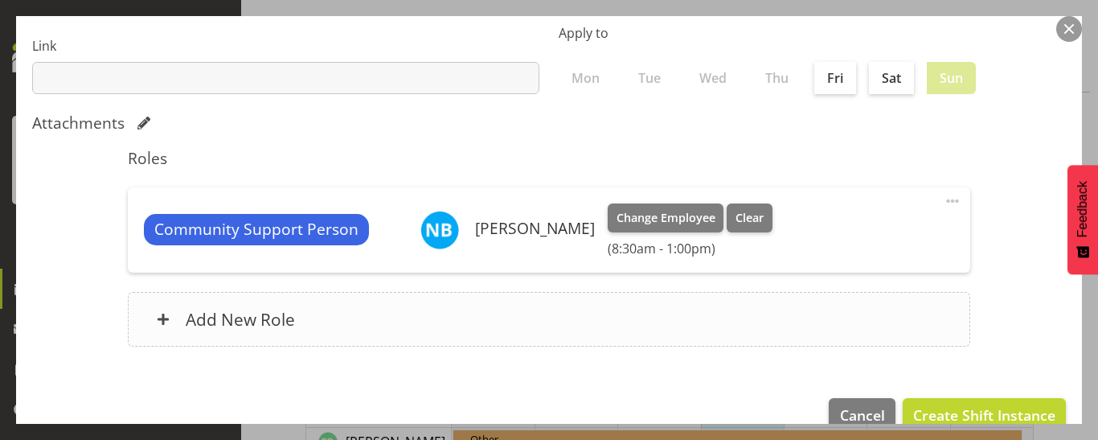
scroll to position [413, 0]
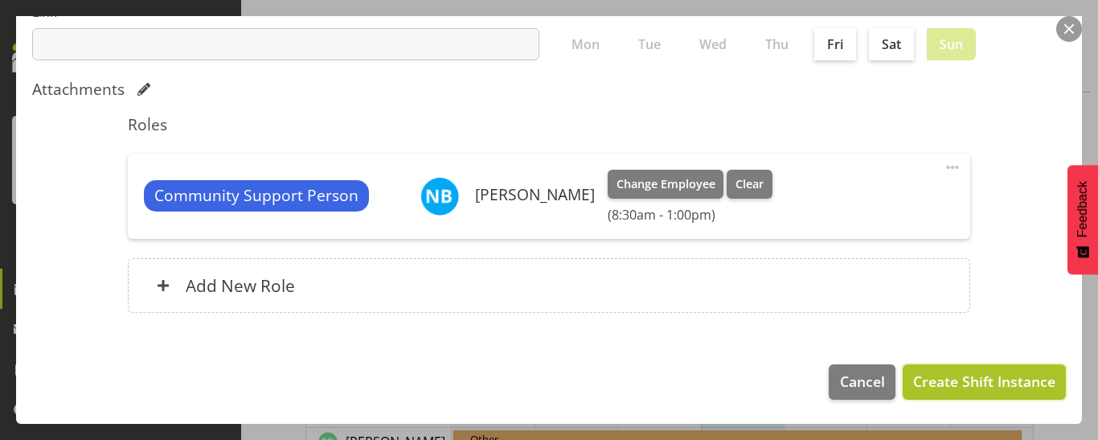
click at [943, 379] on span "Create Shift Instance" at bounding box center [984, 381] width 142 height 21
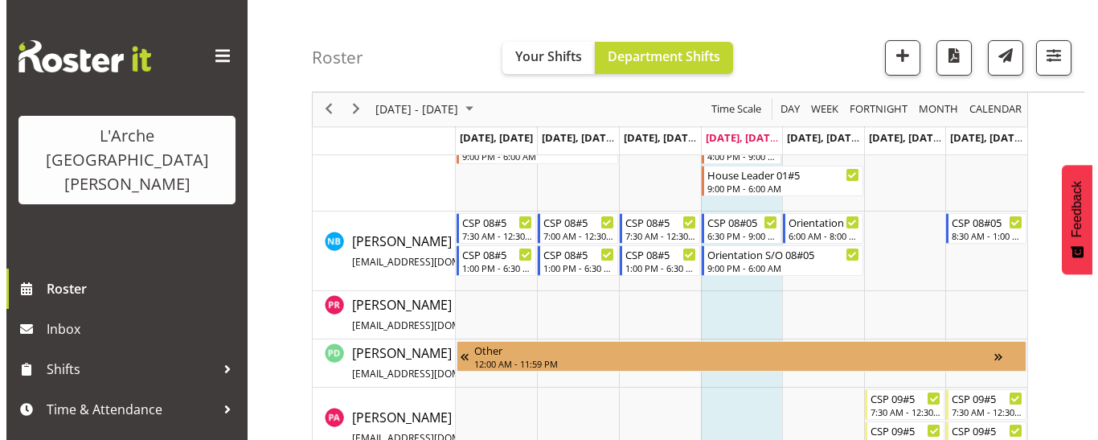
scroll to position [1113, 0]
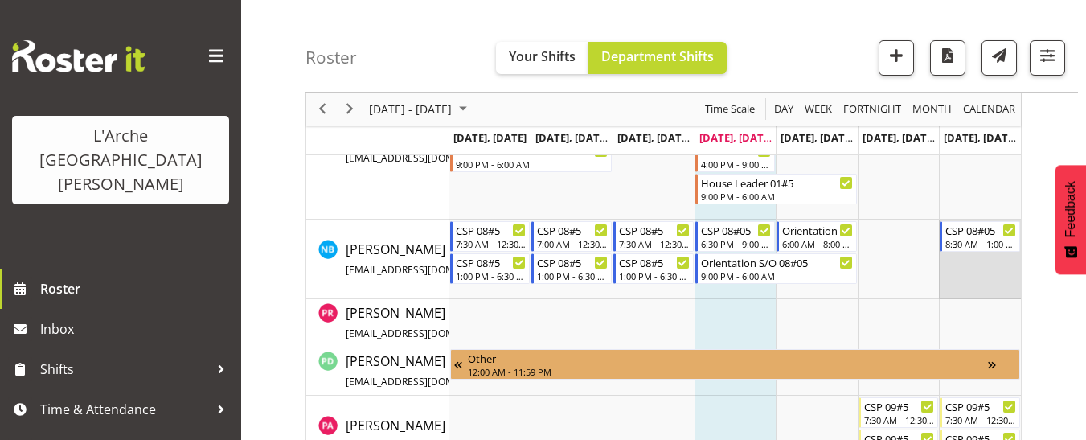
click at [951, 262] on td "Timeline Week of August 21, 2025" at bounding box center [980, 259] width 82 height 80
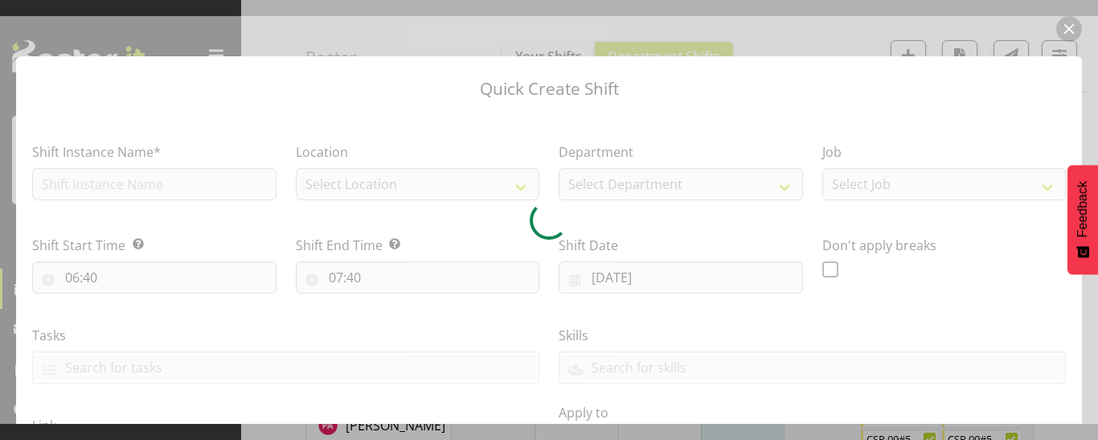
type input "[DATE]"
checkbox input "true"
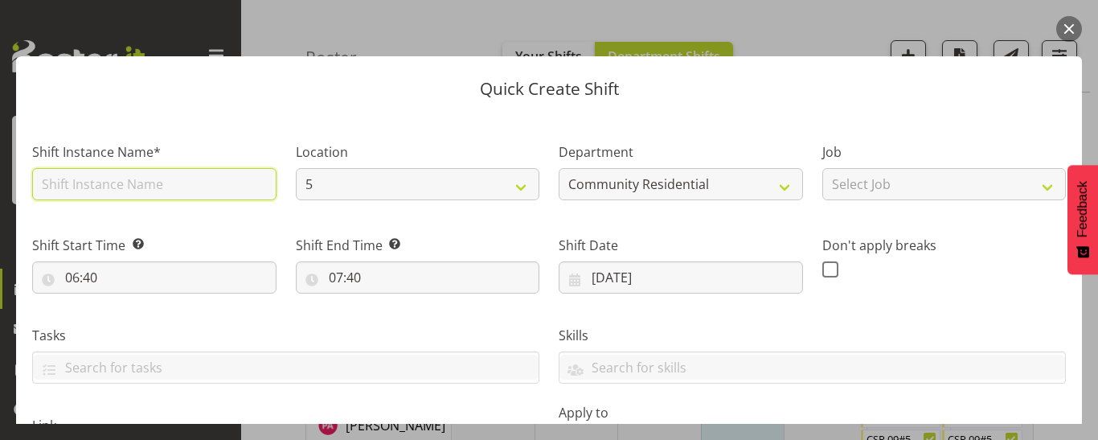
click at [79, 194] on input "text" at bounding box center [154, 184] width 244 height 32
type input "CSP 08#05"
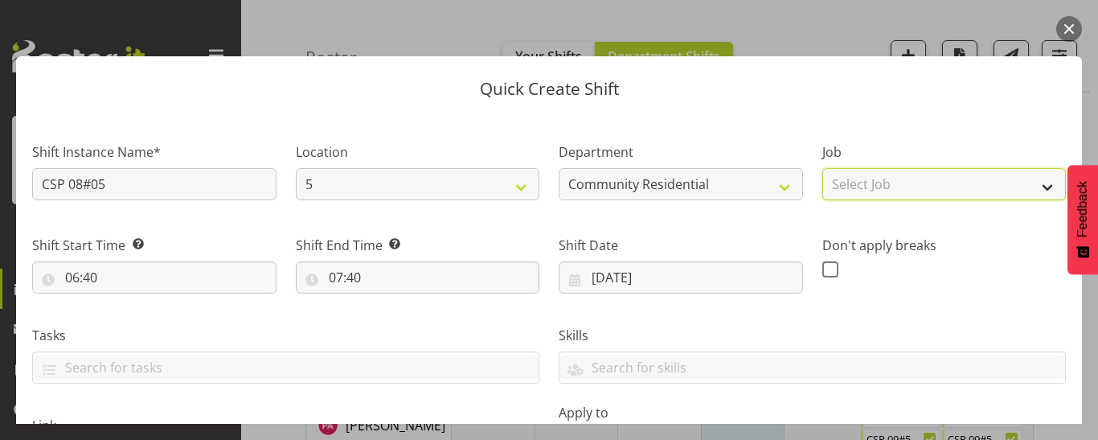
click at [986, 188] on select "Select Job Accounts Admin Art Coordinator Community Leader Community Support Pe…" at bounding box center [944, 184] width 244 height 32
select select "2"
click at [822, 168] on select "Select Job Accounts Admin Art Coordinator Community Leader Community Support Pe…" at bounding box center [944, 184] width 244 height 32
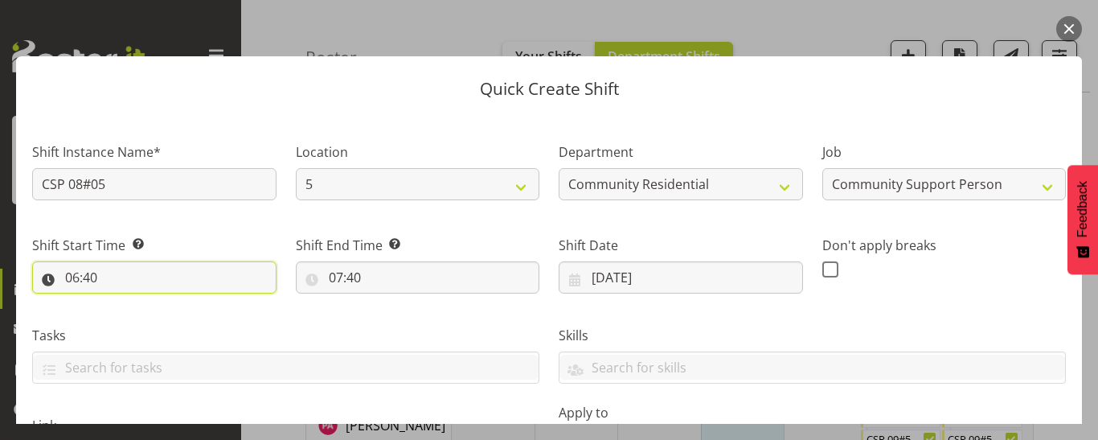
click at [80, 281] on input "06:40" at bounding box center [154, 277] width 244 height 32
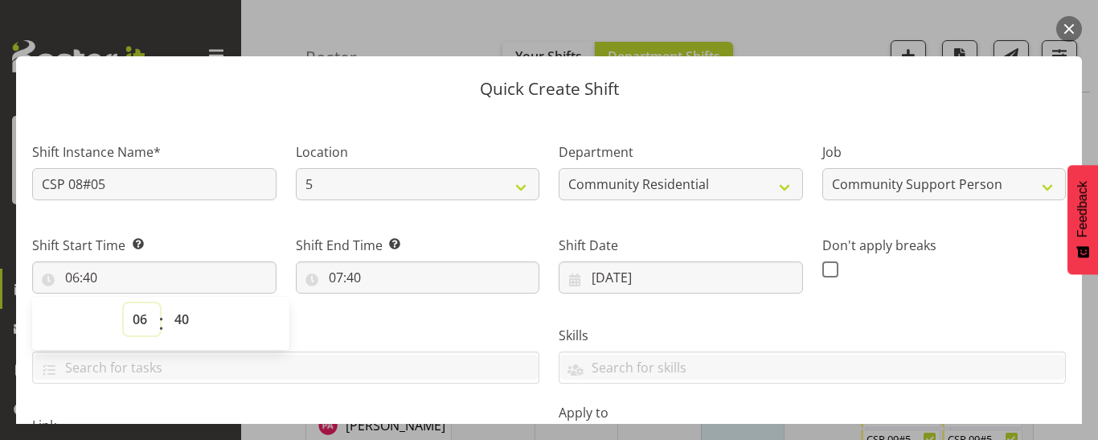
drag, startPoint x: 139, startPoint y: 315, endPoint x: 141, endPoint y: 304, distance: 11.5
click at [139, 315] on select "00 01 02 03 04 05 06 07 08 09 10 11 12 13 14 15 16 17 18 19 20 21 22 23" at bounding box center [142, 319] width 36 height 32
select select "14"
click at [124, 303] on select "00 01 02 03 04 05 06 07 08 09 10 11 12 13 14 15 16 17 18 19 20 21 22 23" at bounding box center [142, 319] width 36 height 32
type input "14:40"
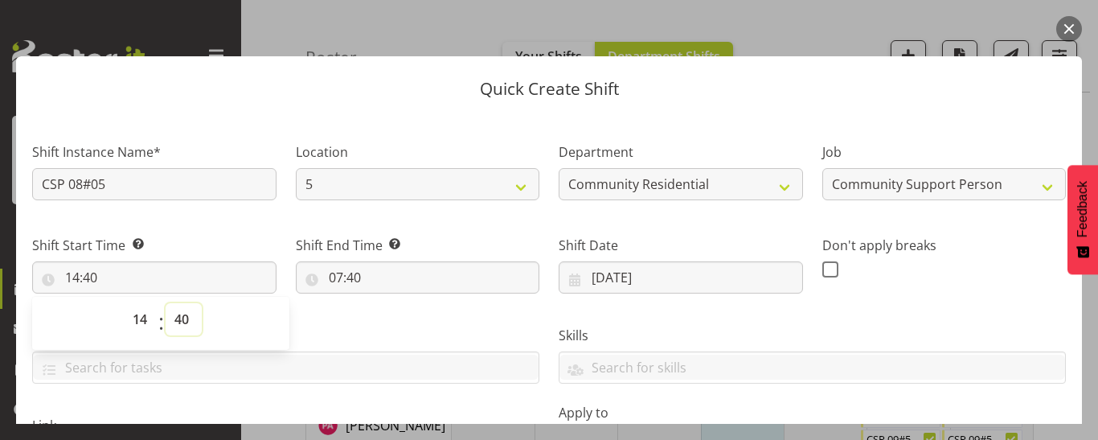
click at [182, 317] on select "00 01 02 03 04 05 06 07 08 09 10 11 12 13 14 15 16 17 18 19 20 21 22 23 24 25 2…" at bounding box center [184, 319] width 36 height 32
select select "0"
click at [166, 303] on select "00 01 02 03 04 05 06 07 08 09 10 11 12 13 14 15 16 17 18 19 20 21 22 23 24 25 2…" at bounding box center [184, 319] width 36 height 32
type input "14:00"
click at [348, 277] on input "07:40" at bounding box center [418, 277] width 244 height 32
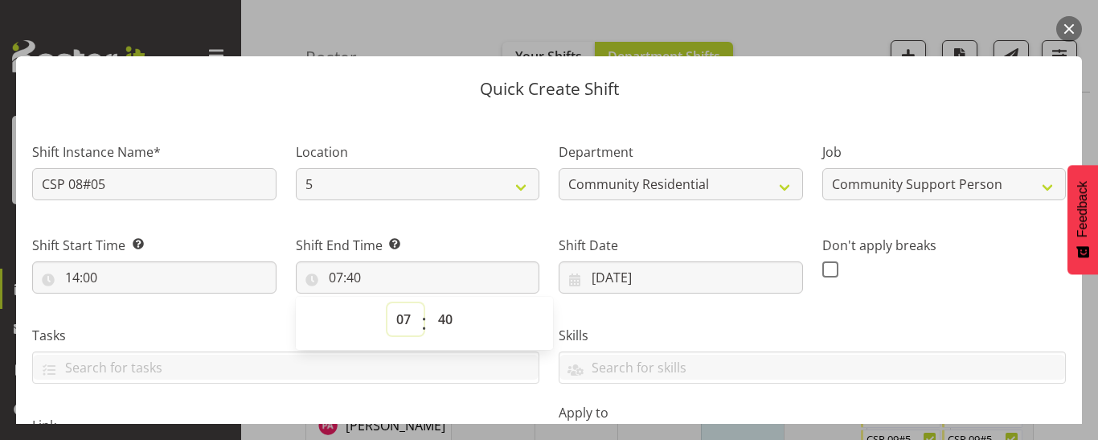
click at [400, 315] on select "00 01 02 03 04 05 06 07 08 09 10 11 12 13 14 15 16 17 18 19 20 21 22 23" at bounding box center [405, 319] width 36 height 32
select select "21"
click at [387, 303] on select "00 01 02 03 04 05 06 07 08 09 10 11 12 13 14 15 16 17 18 19 20 21 22 23" at bounding box center [405, 319] width 36 height 32
type input "21:40"
drag, startPoint x: 442, startPoint y: 317, endPoint x: 441, endPoint y: 305, distance: 11.4
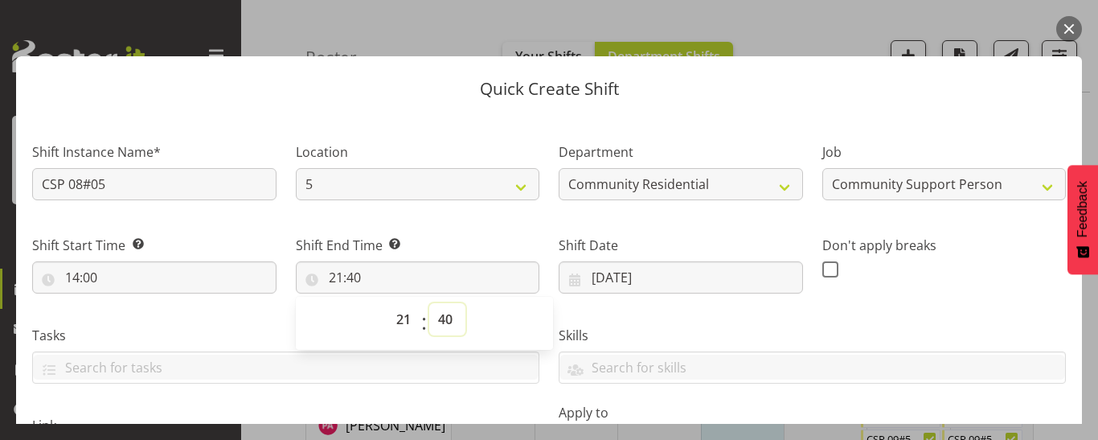
click at [442, 317] on select "00 01 02 03 04 05 06 07 08 09 10 11 12 13 14 15 16 17 18 19 20 21 22 23 24 25 2…" at bounding box center [447, 319] width 36 height 32
select select "0"
click at [429, 303] on select "00 01 02 03 04 05 06 07 08 09 10 11 12 13 14 15 16 17 18 19 20 21 22 23 24 25 2…" at bounding box center [447, 319] width 36 height 32
type input "21:00"
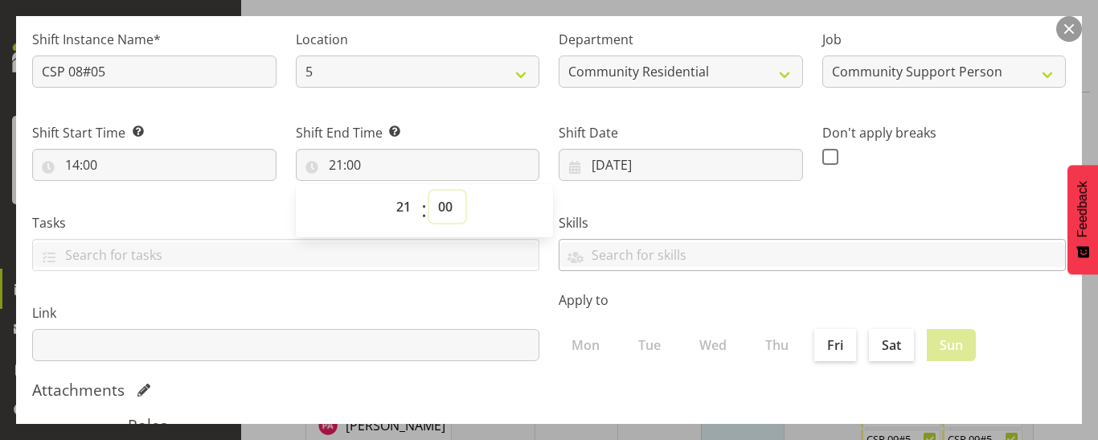
scroll to position [413, 0]
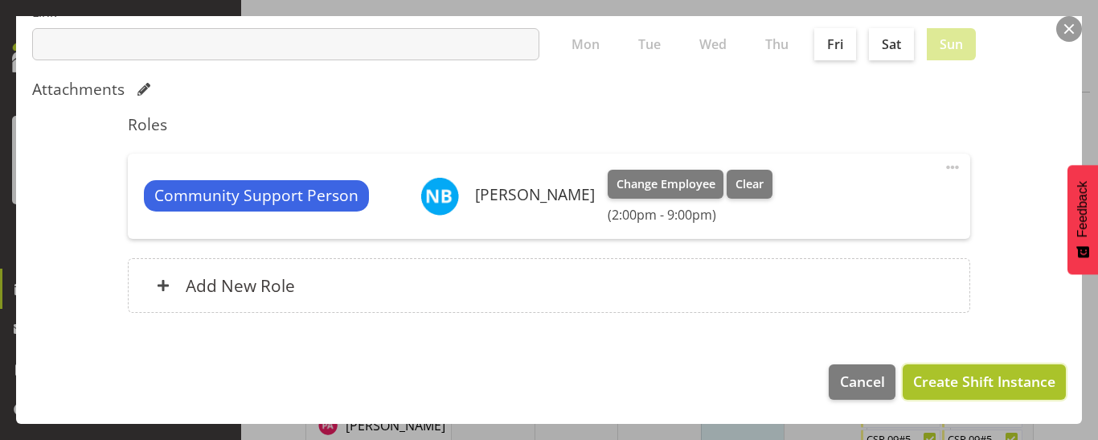
click at [929, 381] on span "Create Shift Instance" at bounding box center [984, 381] width 142 height 21
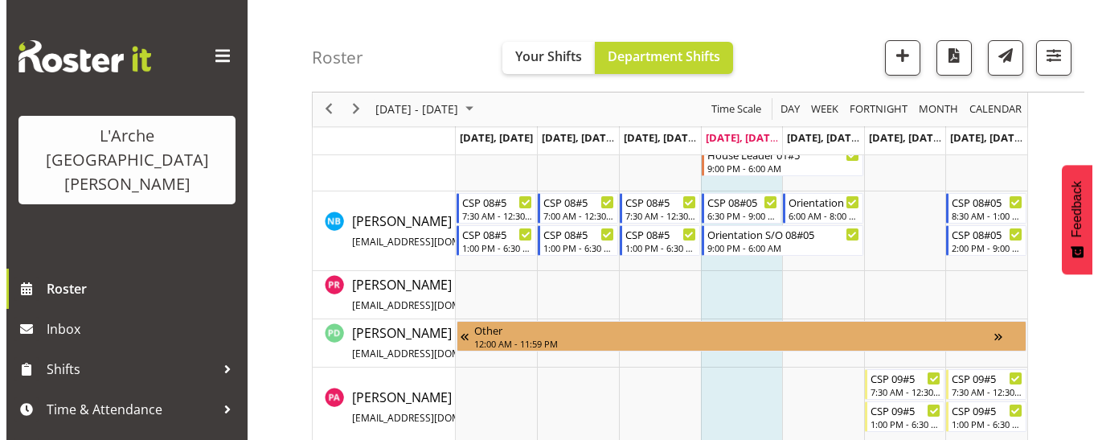
scroll to position [1113, 0]
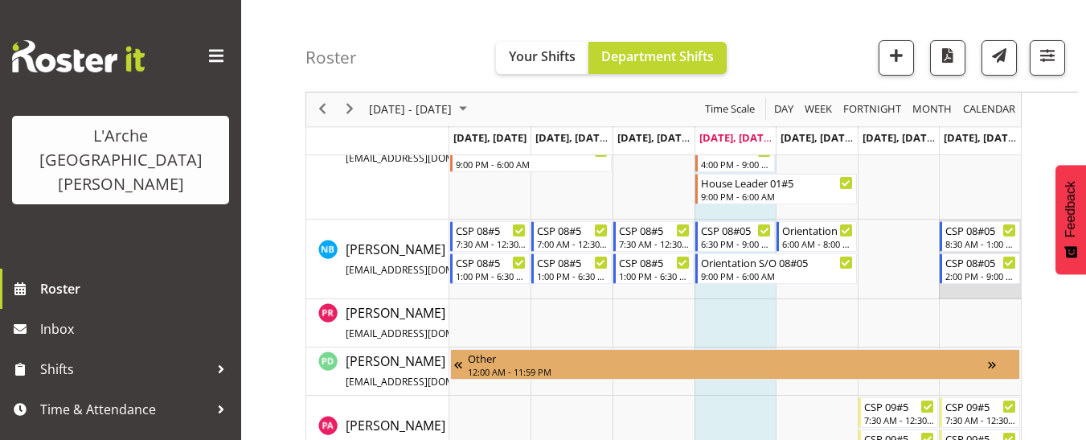
click at [961, 288] on td "Timeline Week of August 21, 2025" at bounding box center [980, 259] width 82 height 80
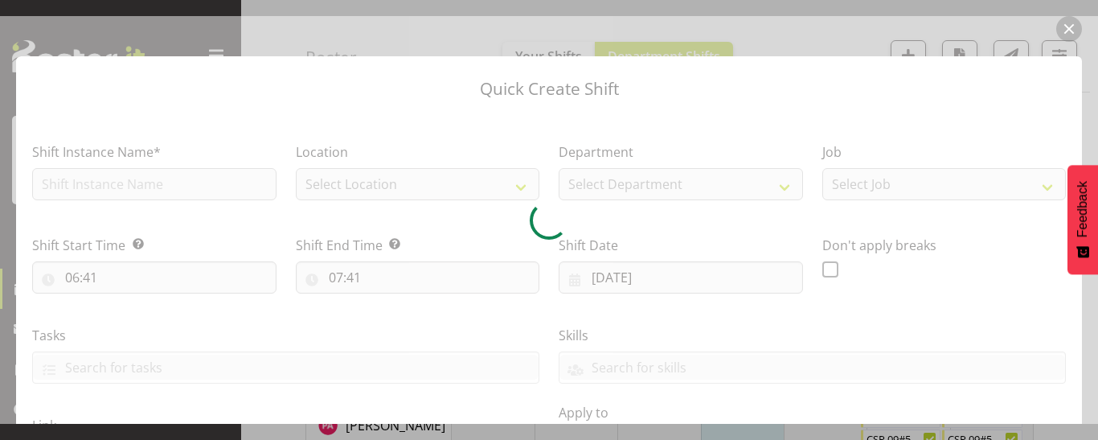
type input "[DATE]"
checkbox input "true"
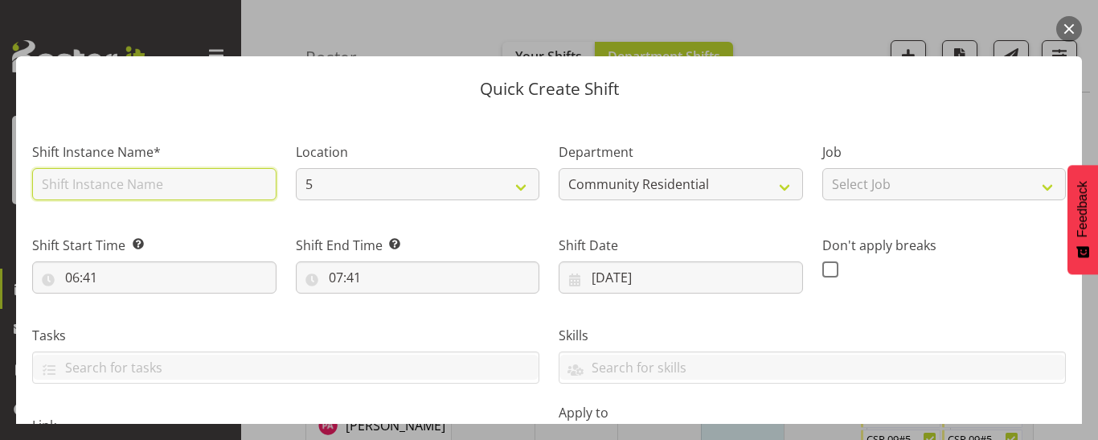
click at [66, 176] on input "text" at bounding box center [154, 184] width 244 height 32
drag, startPoint x: 67, startPoint y: 182, endPoint x: 17, endPoint y: 191, distance: 50.8
click at [17, 191] on section "Shift Instance Name* CSP 08#05 Location 5 Helensville Community Department Comm…" at bounding box center [549, 437] width 1066 height 648
type input "Sleepover 08#05"
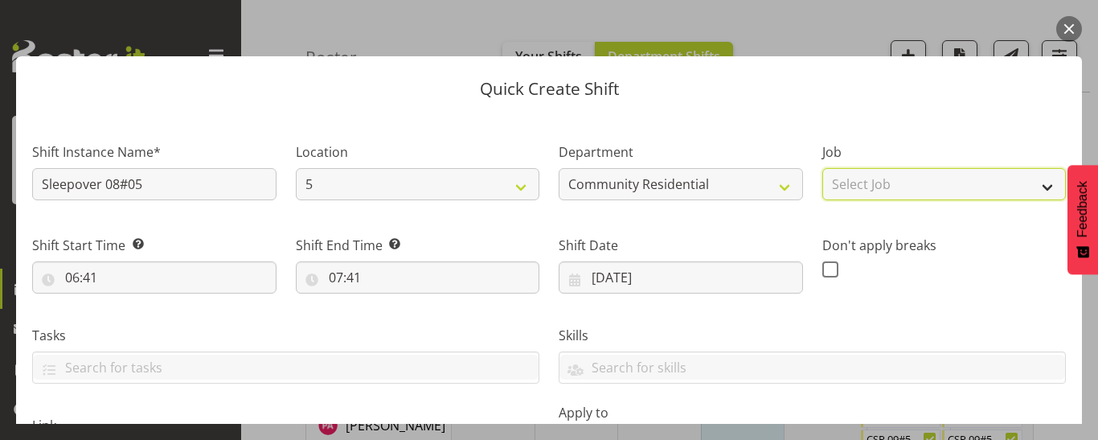
click at [962, 191] on select "Select Job Accounts Admin Art Coordinator Community Leader Community Support Pe…" at bounding box center [944, 184] width 244 height 32
select select "2"
click at [822, 168] on select "Select Job Accounts Admin Art Coordinator Community Leader Community Support Pe…" at bounding box center [944, 184] width 244 height 32
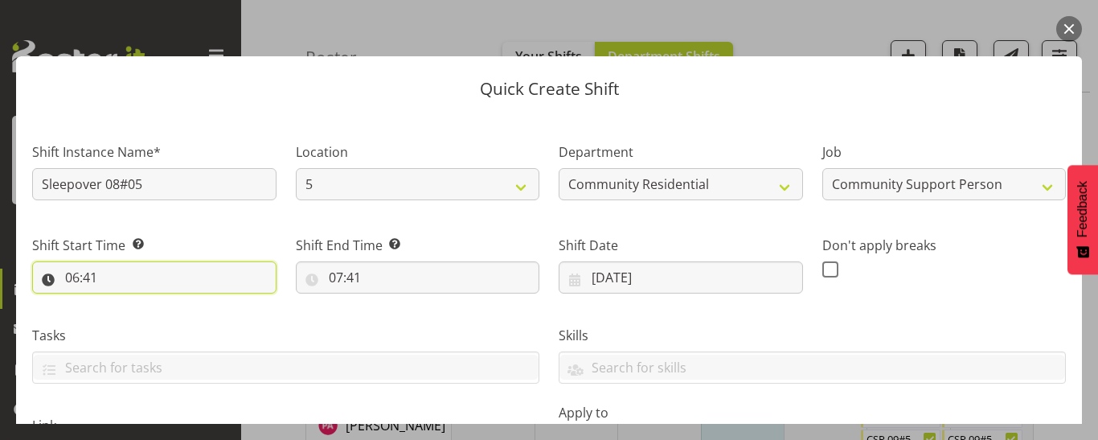
click at [80, 284] on input "06:41" at bounding box center [154, 277] width 244 height 32
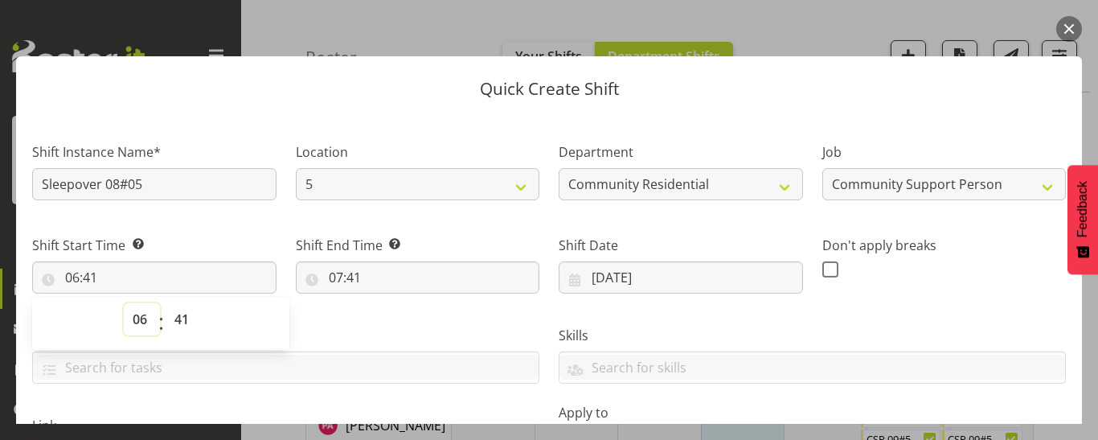
click at [136, 318] on select "00 01 02 03 04 05 06 07 08 09 10 11 12 13 14 15 16 17 18 19 20 21 22 23" at bounding box center [142, 319] width 36 height 32
select select "21"
click at [124, 303] on select "00 01 02 03 04 05 06 07 08 09 10 11 12 13 14 15 16 17 18 19 20 21 22 23" at bounding box center [142, 319] width 36 height 32
type input "21:41"
click at [176, 318] on select "00 01 02 03 04 05 06 07 08 09 10 11 12 13 14 15 16 17 18 19 20 21 22 23 24 25 2…" at bounding box center [184, 319] width 36 height 32
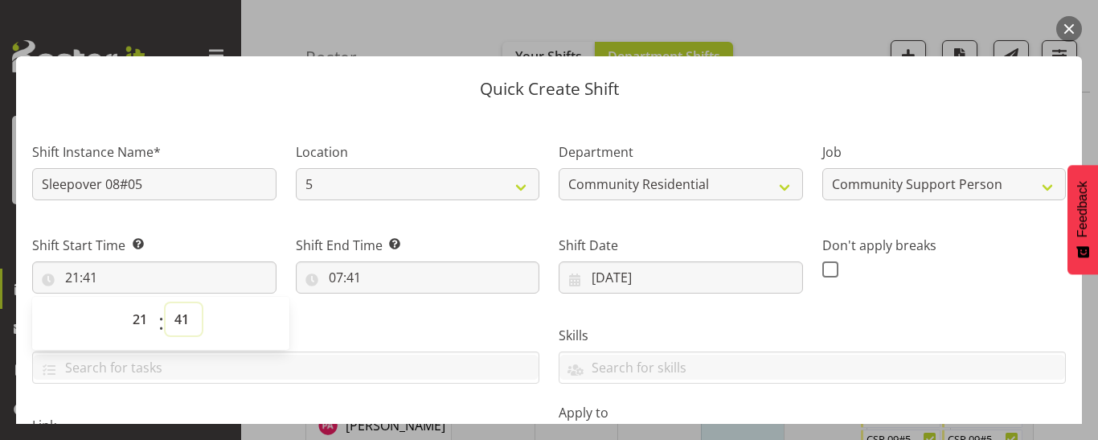
select select "0"
click at [166, 303] on select "00 01 02 03 04 05 06 07 08 09 10 11 12 13 14 15 16 17 18 19 20 21 22 23 24 25 2…" at bounding box center [184, 319] width 36 height 32
type input "21:00"
drag, startPoint x: 335, startPoint y: 278, endPoint x: 342, endPoint y: 259, distance: 20.6
click at [337, 277] on input "07:41" at bounding box center [418, 277] width 244 height 32
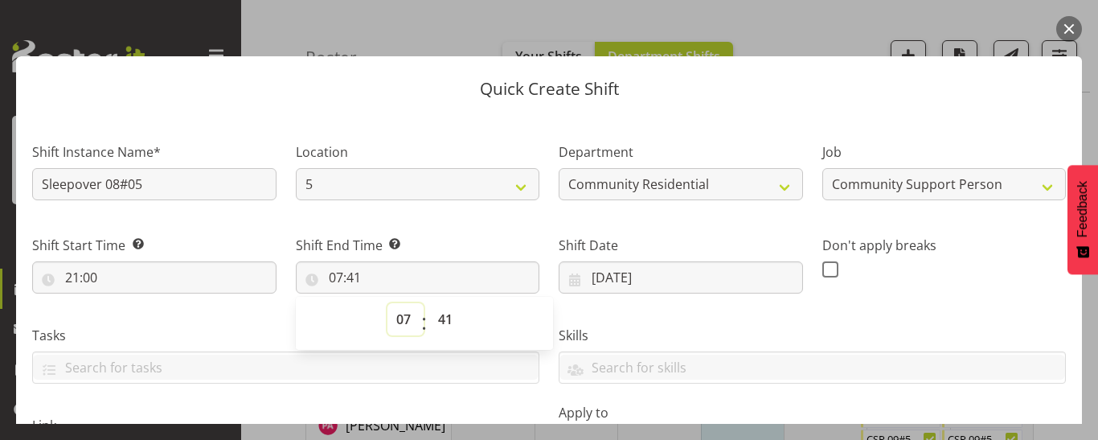
click at [400, 322] on select "00 01 02 03 04 05 06 07 08 09 10 11 12 13 14 15 16 17 18 19 20 21 22 23" at bounding box center [405, 319] width 36 height 32
select select "6"
click at [387, 303] on select "00 01 02 03 04 05 06 07 08 09 10 11 12 13 14 15 16 17 18 19 20 21 22 23" at bounding box center [405, 319] width 36 height 32
type input "06:41"
click at [444, 317] on select "00 01 02 03 04 05 06 07 08 09 10 11 12 13 14 15 16 17 18 19 20 21 22 23 24 25 2…" at bounding box center [447, 319] width 36 height 32
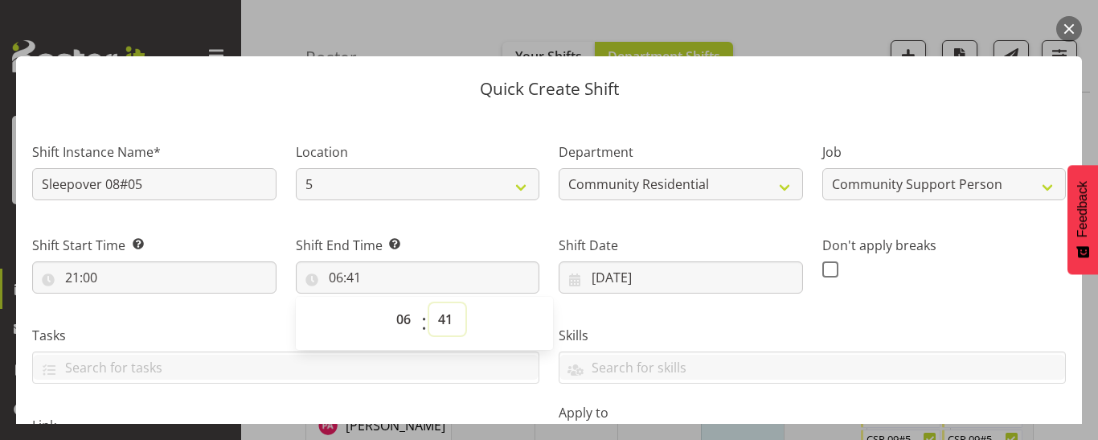
select select "0"
click at [429, 303] on select "00 01 02 03 04 05 06 07 08 09 10 11 12 13 14 15 16 17 18 19 20 21 22 23 24 25 2…" at bounding box center [447, 319] width 36 height 32
type input "06:00"
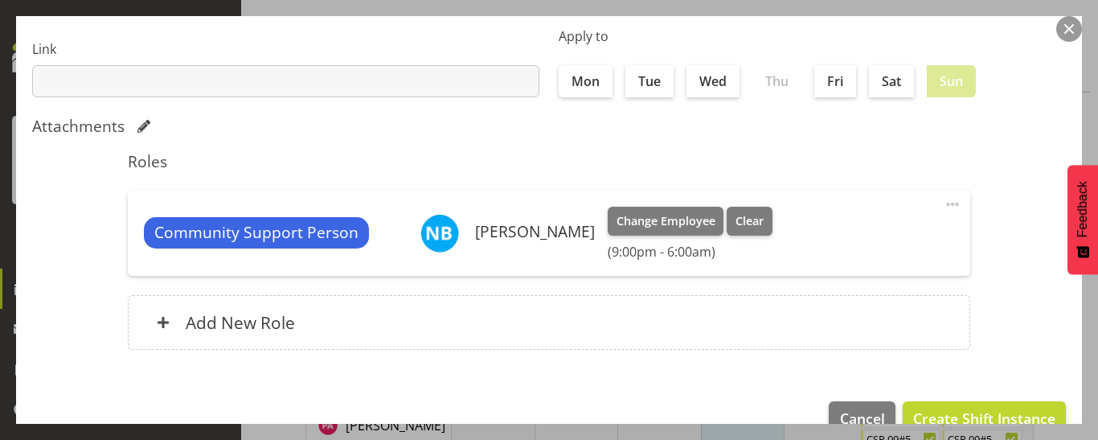
scroll to position [413, 0]
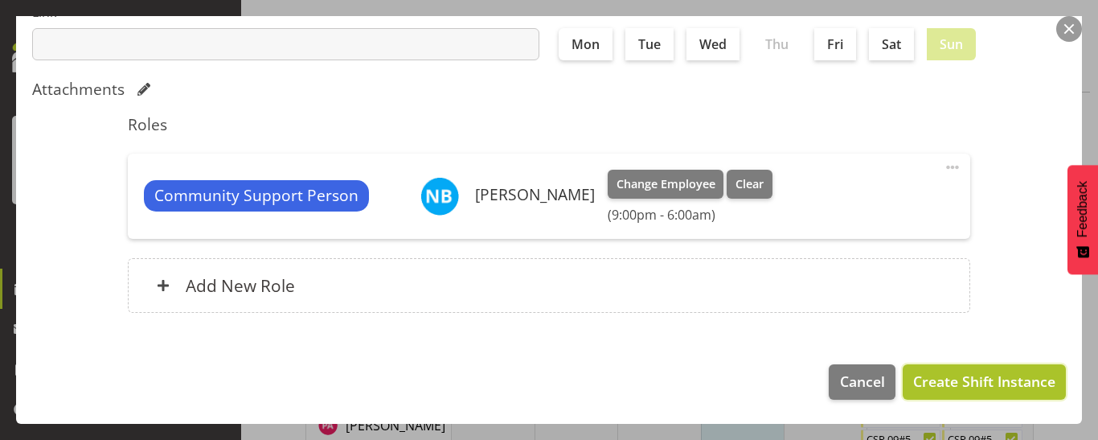
click at [920, 382] on span "Create Shift Instance" at bounding box center [984, 381] width 142 height 21
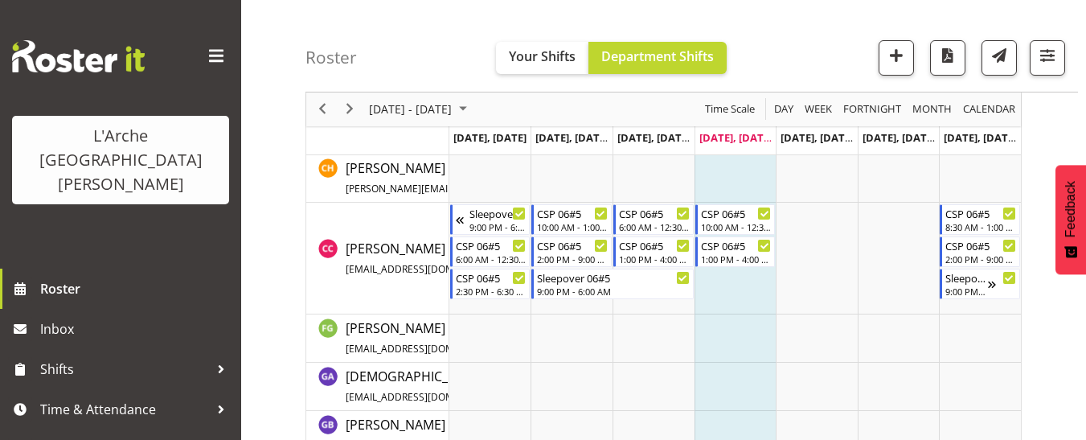
scroll to position [1113, 0]
